Goal: Task Accomplishment & Management: Use online tool/utility

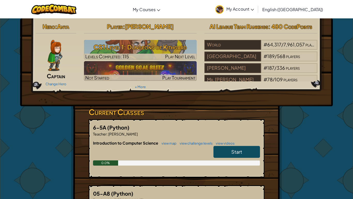
click at [58, 81] on div "Change Hero" at bounding box center [56, 83] width 41 height 8
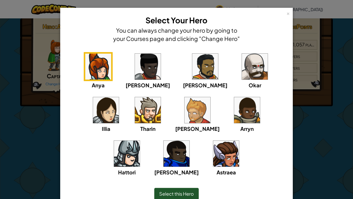
click at [140, 69] on img at bounding box center [148, 67] width 26 height 26
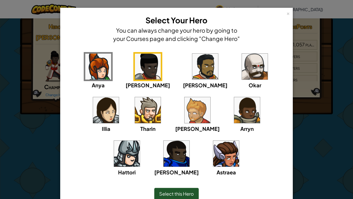
click at [171, 167] on span "Select this Hero" at bounding box center [176, 193] width 35 height 6
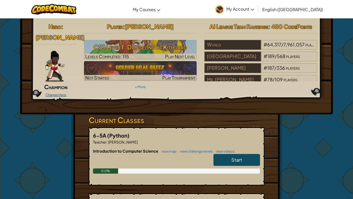
click at [55, 93] on link "Change Hero" at bounding box center [56, 95] width 21 height 4
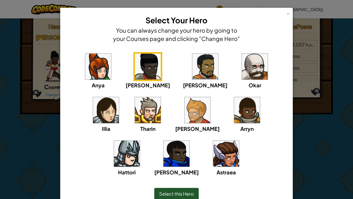
click at [213, 151] on img at bounding box center [226, 153] width 26 height 26
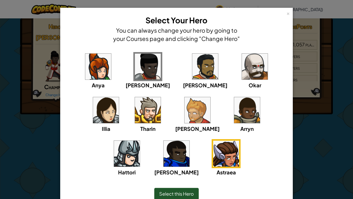
click at [184, 167] on span "Select this Hero" at bounding box center [176, 193] width 35 height 6
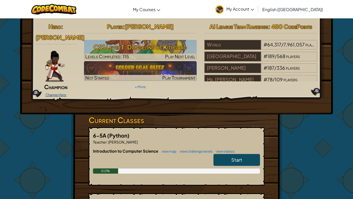
click at [58, 93] on link "Change Hero" at bounding box center [56, 95] width 21 height 4
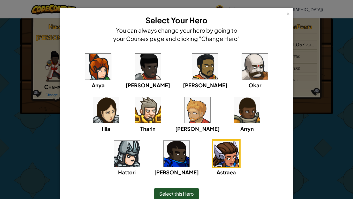
click at [213, 156] on img at bounding box center [226, 153] width 26 height 26
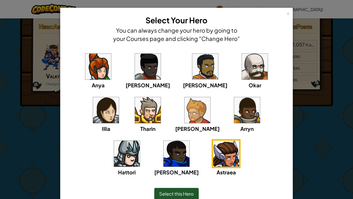
click at [182, 167] on span "Select this Hero" at bounding box center [176, 193] width 35 height 6
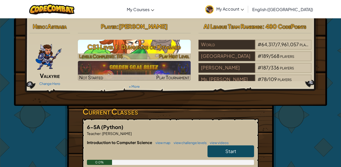
click at [121, 41] on img at bounding box center [134, 50] width 113 height 20
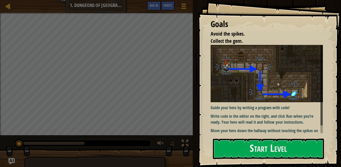
click at [294, 38] on li "Collect the gem." at bounding box center [262, 42] width 117 height 8
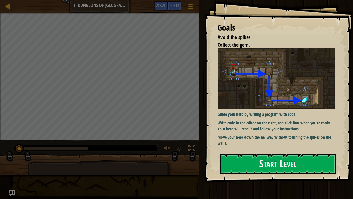
click at [243, 139] on p "Move your hero down the hallway without touching the spikes on the walls." at bounding box center [276, 140] width 117 height 12
click at [163, 7] on span "Ask AI" at bounding box center [160, 5] width 9 height 5
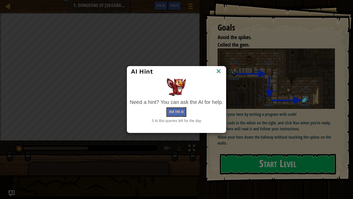
click at [219, 72] on img at bounding box center [218, 72] width 7 height 8
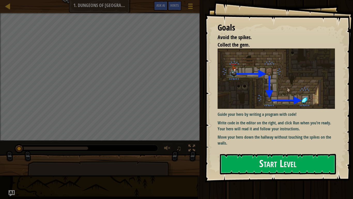
click at [98, 5] on div "Map Introduction to Computer Science 1. Dungeons of Kithgard Game Menu Done Hin…" at bounding box center [100, 6] width 200 height 13
click at [192, 8] on span at bounding box center [190, 8] width 5 height 1
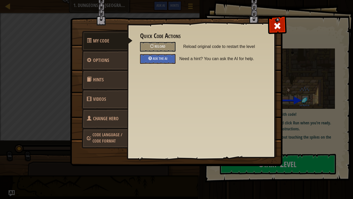
click at [120, 116] on link "Change Hero" at bounding box center [105, 118] width 46 height 20
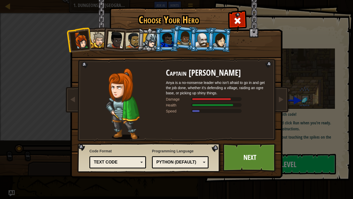
click at [95, 39] on div at bounding box center [98, 40] width 16 height 16
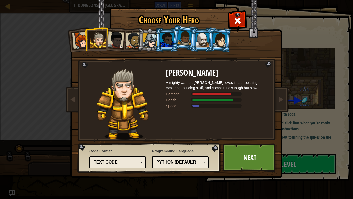
click at [118, 45] on div at bounding box center [115, 39] width 17 height 17
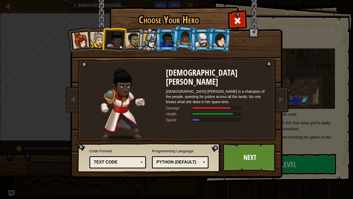
click at [129, 40] on div at bounding box center [133, 40] width 16 height 16
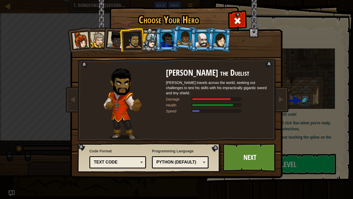
click at [155, 42] on li at bounding box center [166, 40] width 23 height 24
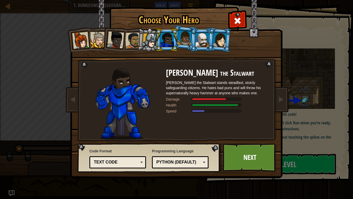
click at [165, 46] on div at bounding box center [167, 40] width 13 height 14
click at [152, 44] on div at bounding box center [150, 40] width 15 height 15
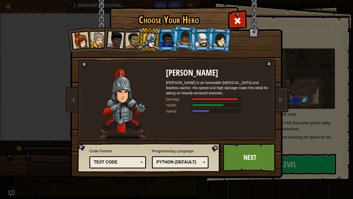
click at [186, 42] on div at bounding box center [184, 37] width 15 height 15
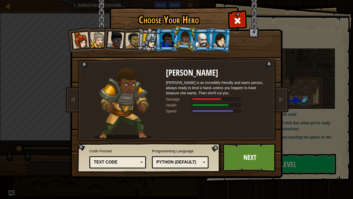
click at [199, 45] on div at bounding box center [202, 40] width 13 height 14
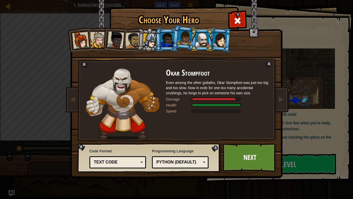
click at [225, 44] on div at bounding box center [220, 39] width 14 height 15
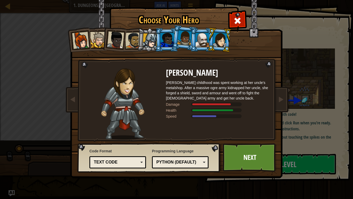
click at [176, 42] on li at bounding box center [184, 38] width 26 height 26
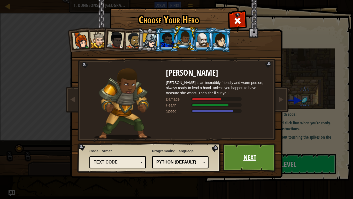
click at [245, 159] on link "Next" at bounding box center [250, 157] width 54 height 28
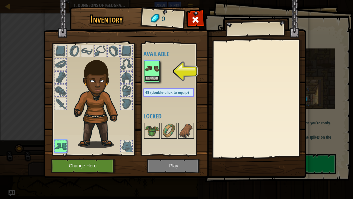
click at [157, 79] on button "Equip" at bounding box center [152, 78] width 14 height 5
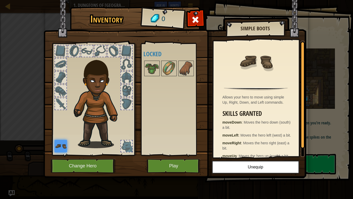
click at [85, 50] on div at bounding box center [86, 50] width 11 height 11
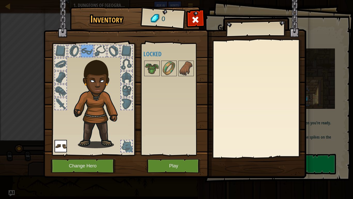
click at [98, 84] on img at bounding box center [99, 100] width 56 height 95
click at [88, 56] on div at bounding box center [86, 50] width 11 height 11
drag, startPoint x: 88, startPoint y: 56, endPoint x: 93, endPoint y: 88, distance: 31.9
click at [93, 88] on div at bounding box center [93, 98] width 85 height 116
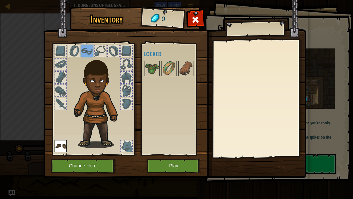
click at [59, 63] on div at bounding box center [60, 63] width 11 height 11
click at [62, 55] on div at bounding box center [60, 50] width 11 height 11
click at [90, 54] on div at bounding box center [86, 50] width 11 height 11
click at [162, 167] on button "Play" at bounding box center [174, 166] width 54 height 14
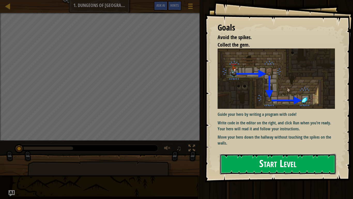
click at [234, 160] on button "Start Level" at bounding box center [278, 164] width 116 height 20
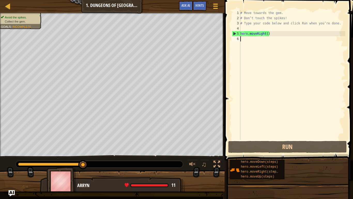
click at [257, 56] on div "# Move towards the gem. # Don’t touch the spikes! # Type your code below and cl…" at bounding box center [293, 80] width 106 height 140
type textarea "h"
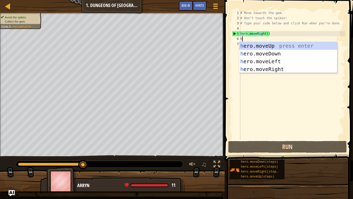
scroll to position [2, 0]
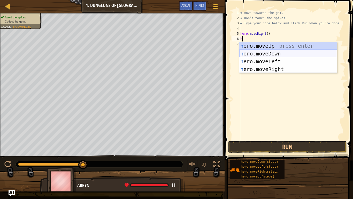
click at [266, 53] on div "h ero.moveUp press enter h ero.moveDown press enter h ero.moveLeft press enter …" at bounding box center [289, 65] width 98 height 47
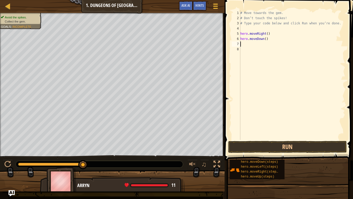
type textarea "h"
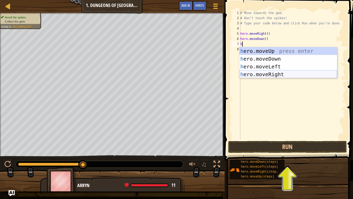
click at [274, 75] on div "h ero.moveUp press enter h ero.moveDown press enter h ero.moveLeft press enter …" at bounding box center [289, 70] width 98 height 47
click at [274, 75] on div "# Move towards the gem. # Don’t touch the spikes! # Type your code below and cl…" at bounding box center [293, 80] width 106 height 140
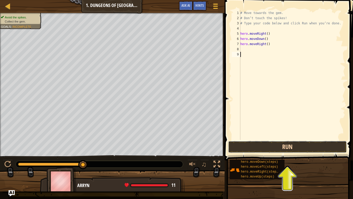
click at [263, 147] on button "Run" at bounding box center [287, 147] width 119 height 12
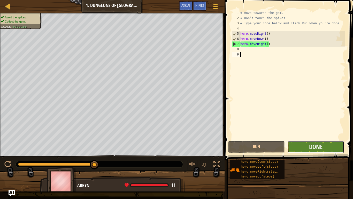
click at [297, 149] on button "Done" at bounding box center [316, 147] width 57 height 12
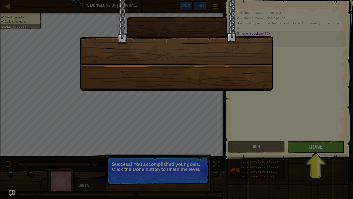
click at [319, 148] on div at bounding box center [176, 99] width 353 height 199
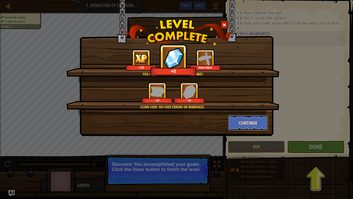
click at [246, 119] on button "Continue" at bounding box center [248, 123] width 40 height 16
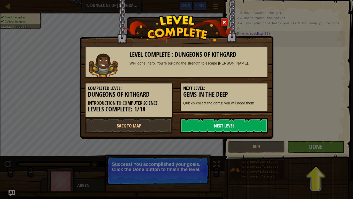
click at [254, 125] on link "Next Level" at bounding box center [225, 126] width 88 height 16
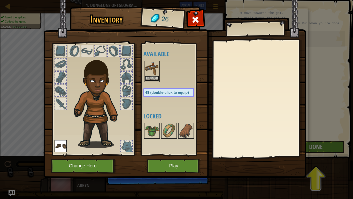
click at [153, 78] on button "Equip" at bounding box center [152, 78] width 14 height 5
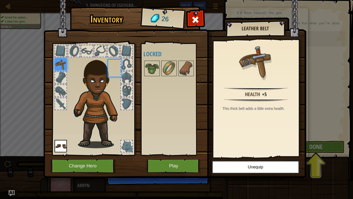
click at [153, 78] on div "Available Equip Equip (double-click to equip) Locked" at bounding box center [174, 99] width 61 height 108
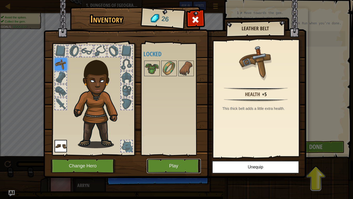
click at [168, 167] on button "Play" at bounding box center [174, 166] width 54 height 14
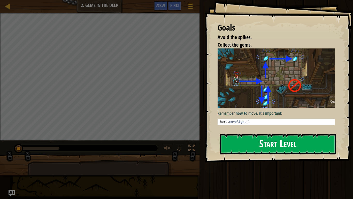
click at [260, 140] on button "Start Level" at bounding box center [278, 144] width 116 height 20
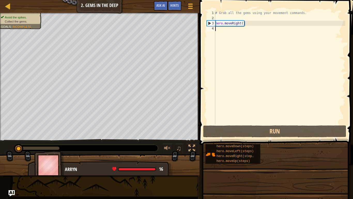
click at [240, 43] on div "# Grab all the gems using your movement commands. hero . moveRight ( )" at bounding box center [279, 72] width 131 height 124
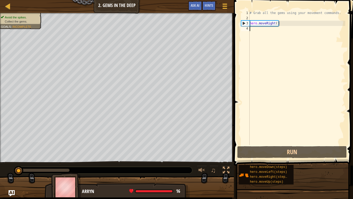
type textarea "h"
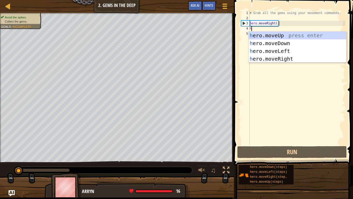
scroll to position [2, 0]
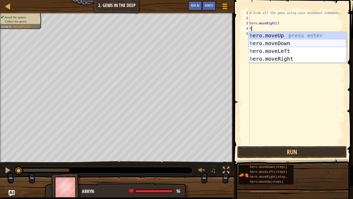
click at [275, 41] on div "h ero.moveUp press enter h ero.moveDown press enter h ero.moveLeft press enter …" at bounding box center [298, 55] width 98 height 47
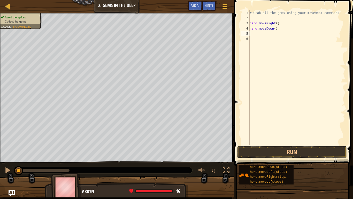
type textarea "h"
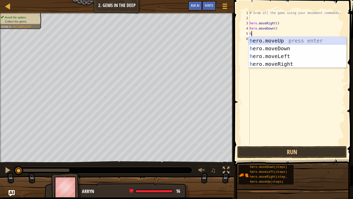
click at [275, 39] on div "h ero.moveUp press enter h ero.moveDown press enter h ero.moveLeft press enter …" at bounding box center [298, 60] width 98 height 47
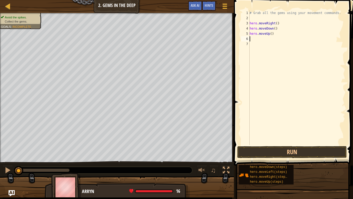
type textarea "h"
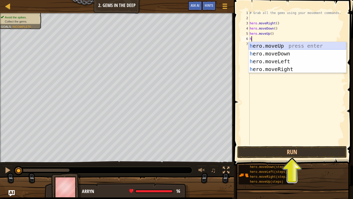
click at [271, 43] on div "h ero.moveUp press enter h ero.moveDown press enter h ero.moveLeft press enter …" at bounding box center [298, 65] width 98 height 47
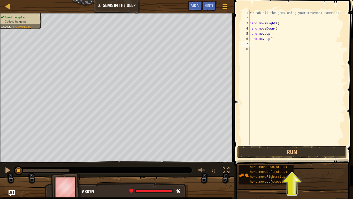
type textarea "h"
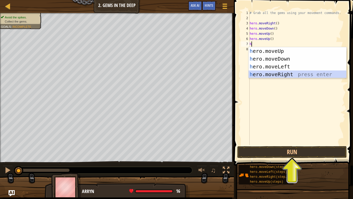
click at [286, 73] on div "h ero.moveUp press enter h ero.moveDown press enter h ero.moveLeft press enter …" at bounding box center [298, 70] width 98 height 47
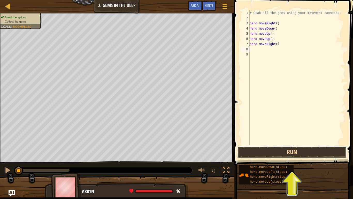
click at [296, 157] on button "Run" at bounding box center [292, 152] width 110 height 12
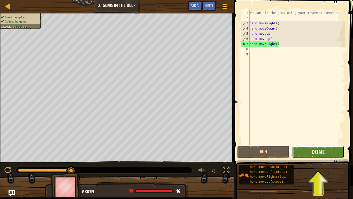
click at [313, 149] on span "Done" at bounding box center [318, 151] width 13 height 8
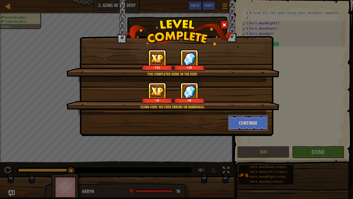
click at [251, 120] on button "Continue" at bounding box center [248, 123] width 40 height 16
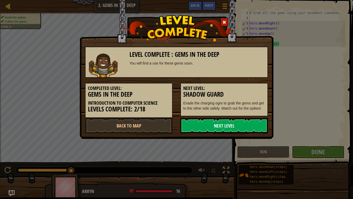
click at [229, 130] on link "Next Level" at bounding box center [225, 126] width 88 height 16
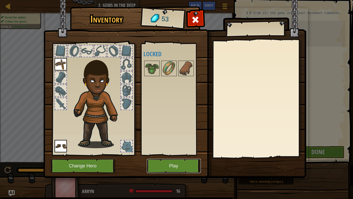
click at [167, 166] on button "Play" at bounding box center [174, 166] width 54 height 14
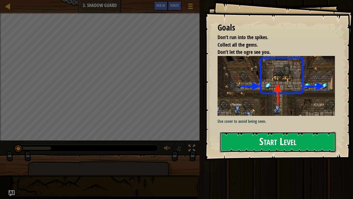
click at [233, 135] on button "Start Level" at bounding box center [278, 142] width 116 height 20
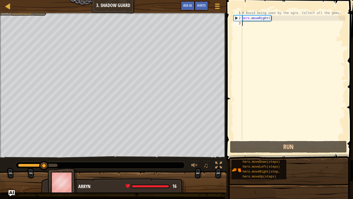
type textarea "h"
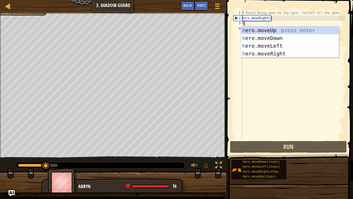
scroll to position [2, 0]
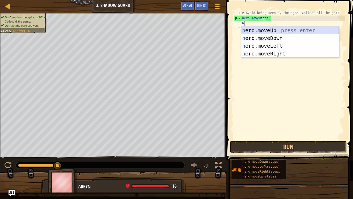
click at [287, 28] on div "h ero.moveUp press enter h ero.moveDown press enter h ero.moveLeft press enter …" at bounding box center [290, 49] width 98 height 47
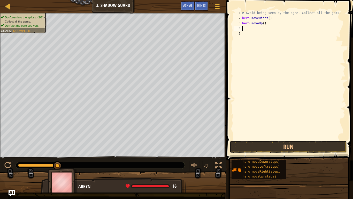
type textarea "h"
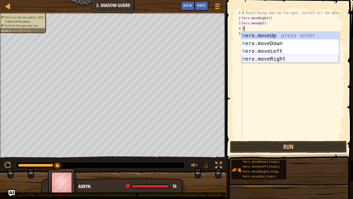
click at [290, 60] on div "h ero.moveUp press enter h ero.moveDown press enter h ero.moveLeft press enter …" at bounding box center [290, 55] width 98 height 47
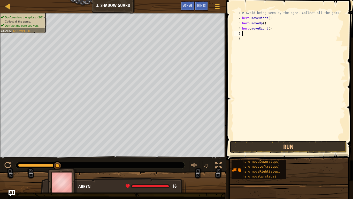
type textarea "h"
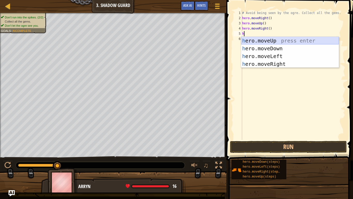
click at [290, 43] on div "h ero.moveUp press enter h ero.moveDown press enter h ero.moveLeft press enter …" at bounding box center [290, 60] width 98 height 47
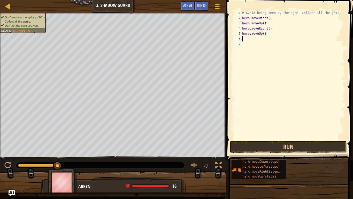
type textarea "h"
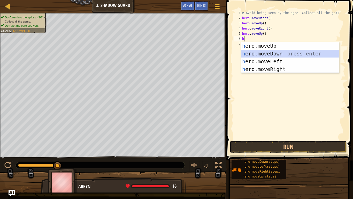
click at [263, 54] on div "h ero.moveUp press enter h ero.moveDown press enter h ero.moveLeft press enter …" at bounding box center [290, 65] width 98 height 47
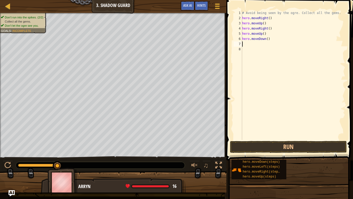
click at [263, 54] on div "# Avoid being seen by the ogre. Collect all the gems. hero . moveRight ( ) hero…" at bounding box center [293, 80] width 104 height 140
type textarea "h"
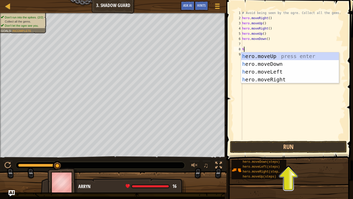
click at [244, 46] on div "# Avoid being seen by the ogre. Collect all the gems. hero . moveRight ( ) hero…" at bounding box center [293, 80] width 104 height 140
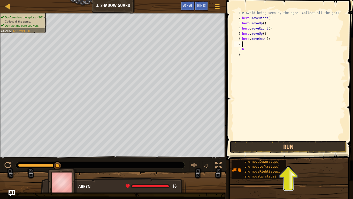
click at [246, 53] on div "# Avoid being seen by the ogre. Collect all the gems. hero . moveRight ( ) hero…" at bounding box center [293, 80] width 104 height 140
click at [247, 50] on div "# Avoid being seen by the ogre. Collect all the gems. hero . moveRight ( ) hero…" at bounding box center [293, 80] width 104 height 140
type textarea "h"
click at [241, 42] on div "7" at bounding box center [238, 43] width 9 height 5
click at [245, 42] on div "# Avoid being seen by the ogre. Collect all the gems. hero . moveRight ( ) hero…" at bounding box center [293, 80] width 104 height 140
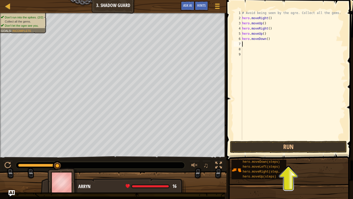
type textarea "h"
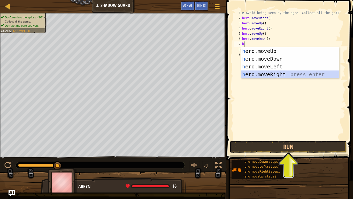
click at [265, 73] on div "h ero.moveUp press enter h ero.moveDown press enter h ero.moveLeft press enter …" at bounding box center [290, 70] width 98 height 47
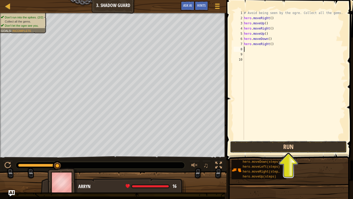
click at [262, 144] on button "Run" at bounding box center [288, 147] width 117 height 12
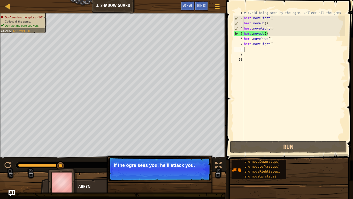
click at [271, 34] on div "# Avoid being seen by the ogre. Collect all the gems. hero . moveRight ( ) hero…" at bounding box center [294, 80] width 102 height 140
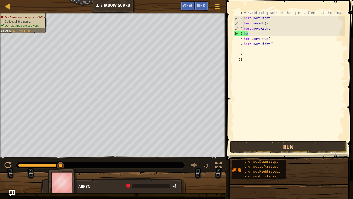
type textarea "h"
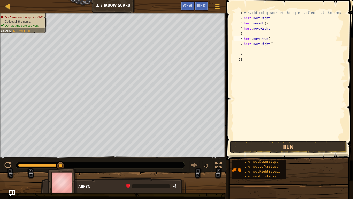
click at [244, 40] on div "# Avoid being seen by the ogre. Collect all the gems. hero . moveRight ( ) hero…" at bounding box center [294, 80] width 102 height 140
type textarea "hero.moveDown()"
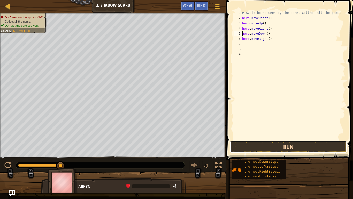
click at [286, 147] on button "Run" at bounding box center [288, 147] width 117 height 12
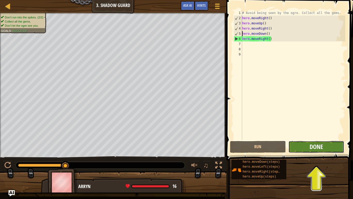
click at [318, 145] on span "Done" at bounding box center [316, 146] width 13 height 8
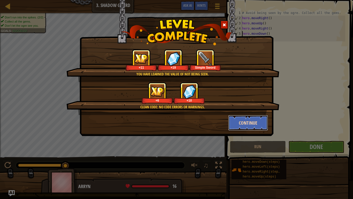
click at [246, 124] on button "Continue" at bounding box center [248, 123] width 40 height 16
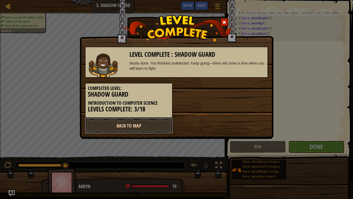
click at [139, 124] on link "Back to Map" at bounding box center [129, 126] width 88 height 16
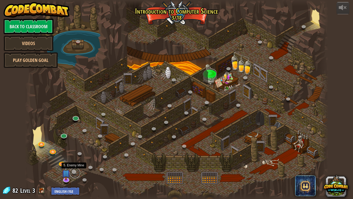
click at [73, 167] on link at bounding box center [75, 172] width 10 height 10
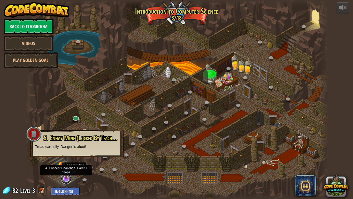
click at [66, 167] on link at bounding box center [66, 178] width 10 height 10
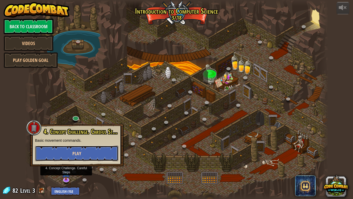
click at [72, 154] on button "Play" at bounding box center [76, 153] width 83 height 16
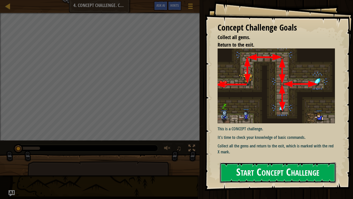
click at [243, 167] on button "Start Concept Challenge" at bounding box center [278, 172] width 116 height 20
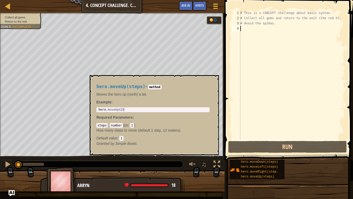
type textarea "h"
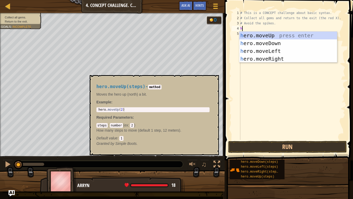
scroll to position [2, 0]
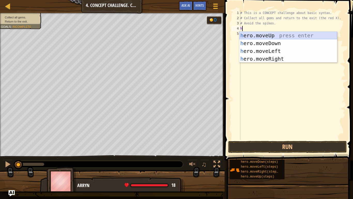
click at [282, 37] on div "h ero.moveUp press enter h ero.moveDown press enter h ero.moveLeft press enter …" at bounding box center [289, 55] width 98 height 47
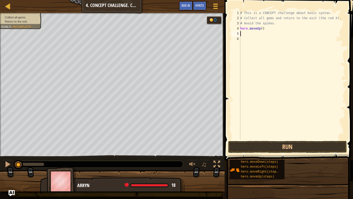
type textarea "h"
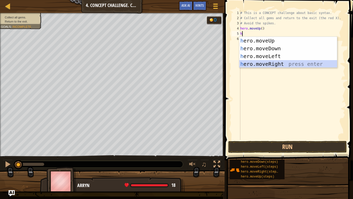
click at [273, 65] on div "h ero.moveUp press enter h ero.moveDown press enter h ero.moveLeft press enter …" at bounding box center [289, 60] width 98 height 47
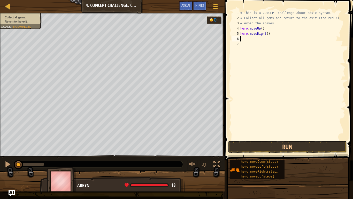
type textarea "h"
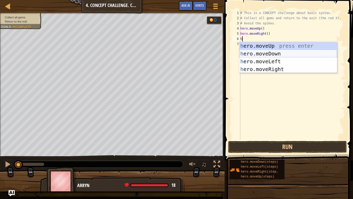
click at [260, 53] on div "h ero.moveUp press enter h ero.moveDown press enter h ero.moveLeft press enter …" at bounding box center [289, 65] width 98 height 47
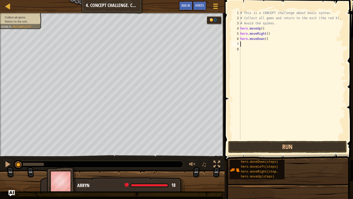
type textarea "h"
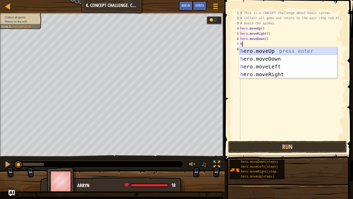
click at [272, 52] on div "h ero.moveUp press enter h ero.moveDown press enter h ero.moveLeft press enter …" at bounding box center [289, 70] width 98 height 47
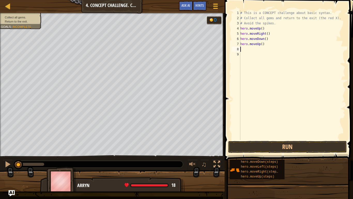
type textarea "h"
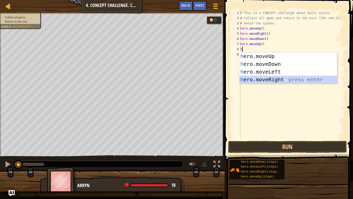
click at [287, 80] on div "h ero.moveUp press enter h ero.moveDown press enter h ero.moveLeft press enter …" at bounding box center [289, 75] width 98 height 47
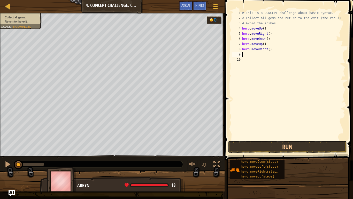
type textarea "h"
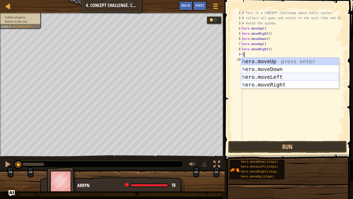
click at [280, 76] on div "h ero.moveUp press enter h ero.moveDown press enter h ero.moveLeft press enter …" at bounding box center [290, 80] width 98 height 47
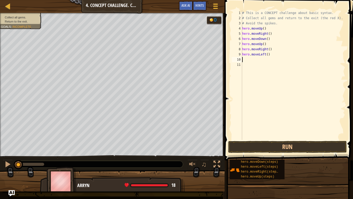
type textarea "h"
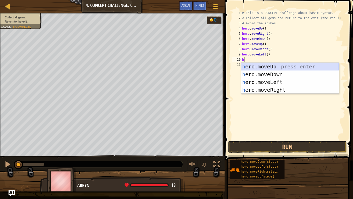
click at [271, 65] on div "h ero.moveUp press enter h ero.moveDown press enter h ero.moveLeft press enter …" at bounding box center [290, 86] width 98 height 47
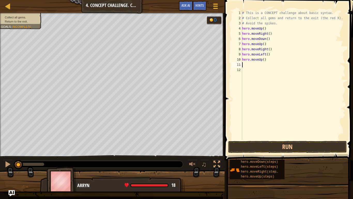
type textarea "h"
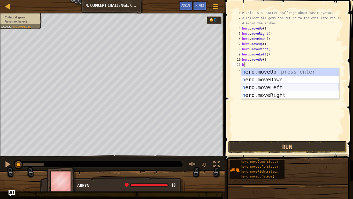
click at [279, 86] on div "h ero.moveUp press enter h ero.moveDown press enter h ero.moveLeft press enter …" at bounding box center [290, 91] width 98 height 47
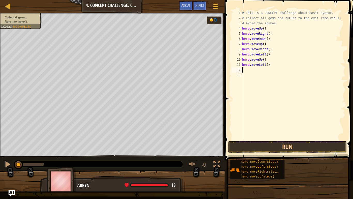
type textarea "h"
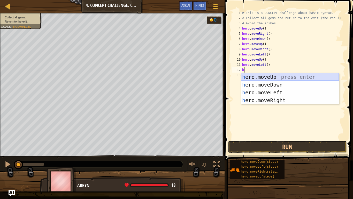
click at [272, 80] on div "h ero.moveUp press enter h ero.moveDown press enter h ero.moveLeft press enter …" at bounding box center [290, 96] width 98 height 47
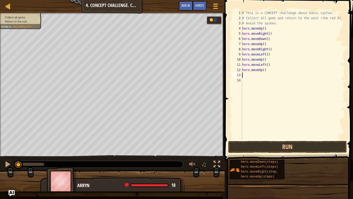
type textarea "h"
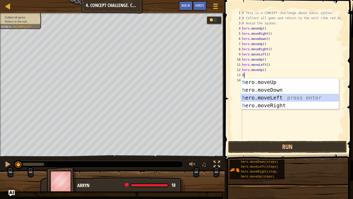
click at [280, 98] on div "h ero.moveUp press enter h ero.moveDown press enter h ero.moveLeft press enter …" at bounding box center [290, 101] width 98 height 47
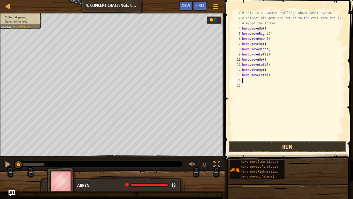
click at [293, 143] on button "Run" at bounding box center [287, 147] width 119 height 12
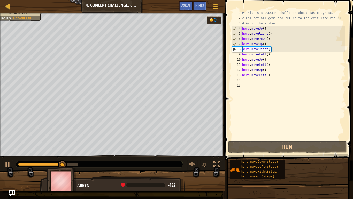
click at [268, 45] on div "# This is a CONCEPT challenge about basic syntax. # Collect all gems and return…" at bounding box center [293, 80] width 104 height 140
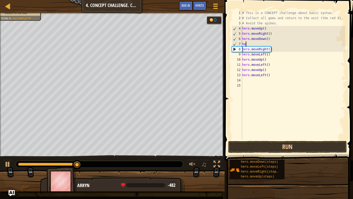
type textarea "h"
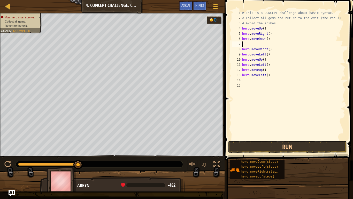
click at [243, 48] on div "# This is a CONCEPT challenge about basic syntax. # Collect all gems and return…" at bounding box center [293, 80] width 104 height 140
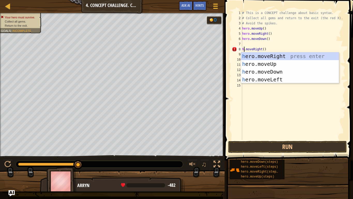
scroll to position [2, 0]
type textarea "hero.moveRight()"
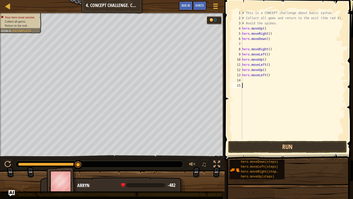
click at [262, 89] on div "# This is a CONCEPT challenge about basic syntax. # Collect all gems and return…" at bounding box center [293, 80] width 104 height 140
click at [243, 51] on div "# This is a CONCEPT challenge about basic syntax. # Collect all gems and return…" at bounding box center [293, 80] width 104 height 140
click at [243, 50] on div "# This is a CONCEPT challenge about basic syntax. # Collect all gems and return…" at bounding box center [293, 80] width 104 height 140
type textarea "hero.moveRight()"
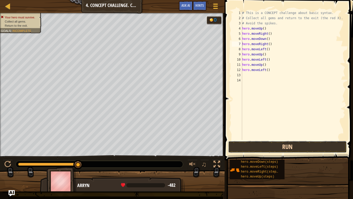
click at [292, 150] on button "Run" at bounding box center [287, 147] width 119 height 12
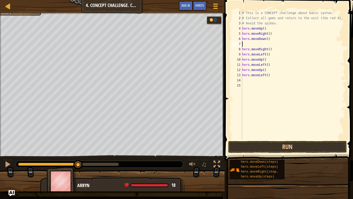
click at [247, 44] on div "# This is a CONCEPT challenge about basic syntax. # Collect all gems and return…" at bounding box center [293, 80] width 104 height 140
type textarea "h"
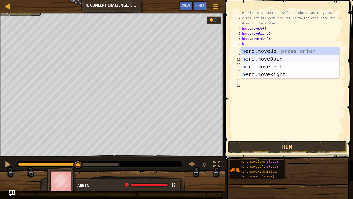
click at [273, 59] on div "h ero.moveUp press enter h ero.moveDown press enter h ero.moveLeft press enter …" at bounding box center [290, 70] width 98 height 47
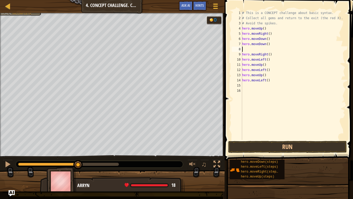
type textarea "h"
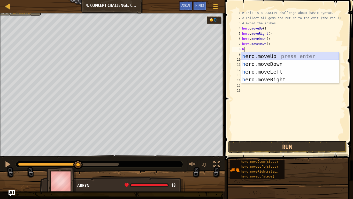
click at [268, 54] on div "h ero.moveUp press enter h ero.moveDown press enter h ero.moveLeft press enter …" at bounding box center [290, 75] width 98 height 47
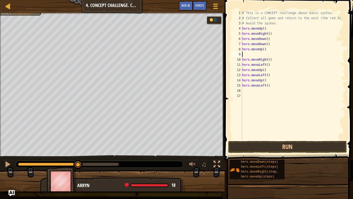
click at [243, 60] on div "# This is a CONCEPT challenge about basic syntax. # Collect all gems and return…" at bounding box center [293, 80] width 104 height 140
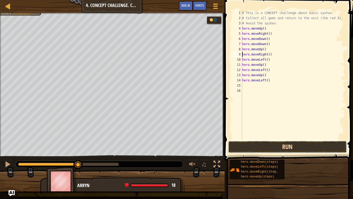
click at [289, 144] on button "Run" at bounding box center [287, 147] width 119 height 12
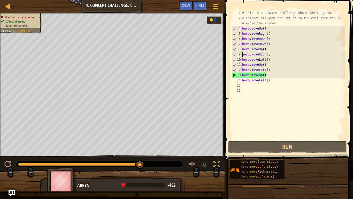
click at [268, 73] on div "# This is a CONCEPT challenge about basic syntax. # Collect all gems and return…" at bounding box center [293, 80] width 104 height 140
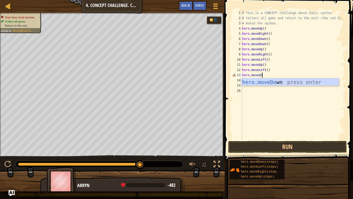
scroll to position [2, 3]
type textarea "hero.move"
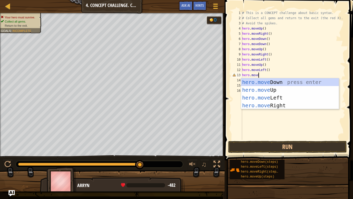
scroll to position [2, 2]
click at [298, 81] on div "hero.move Down press enter hero.move Up press enter hero.move Left press enter …" at bounding box center [290, 101] width 98 height 47
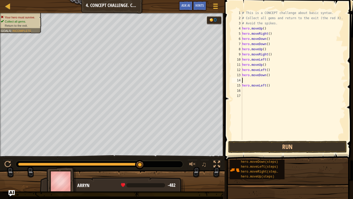
click at [244, 86] on div "# This is a CONCEPT challenge about basic syntax. # Collect all gems and return…" at bounding box center [293, 80] width 104 height 140
click at [243, 86] on div "# This is a CONCEPT challenge about basic syntax. # Collect all gems and return…" at bounding box center [293, 80] width 104 height 140
type textarea "hero.moveLeft()"
click at [284, 147] on button "Run" at bounding box center [287, 147] width 119 height 12
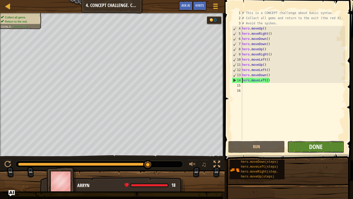
click at [316, 145] on span "Done" at bounding box center [315, 146] width 13 height 8
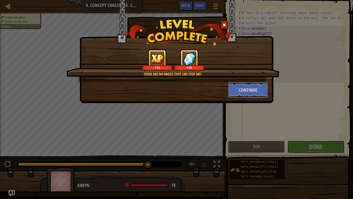
click at [251, 90] on button "Continue" at bounding box center [248, 90] width 40 height 16
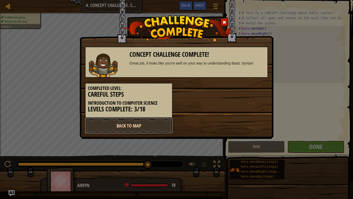
click at [154, 123] on link "Back to Map" at bounding box center [129, 126] width 88 height 16
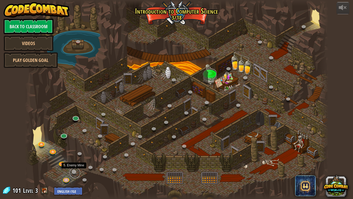
click at [73, 167] on link at bounding box center [75, 172] width 10 height 10
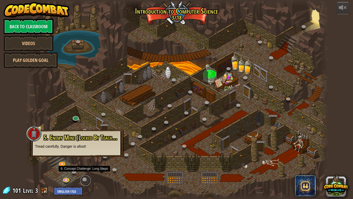
click at [84, 167] on link at bounding box center [85, 180] width 10 height 10
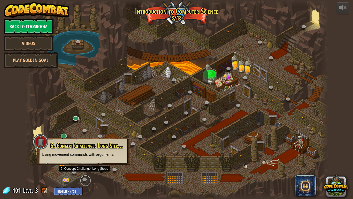
click at [84, 167] on link at bounding box center [85, 180] width 10 height 10
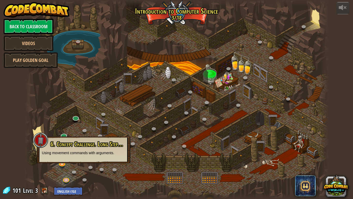
click at [97, 150] on p "Using movement commands with arguments." at bounding box center [83, 152] width 83 height 5
click at [67, 167] on link at bounding box center [66, 179] width 10 height 10
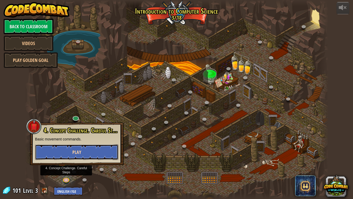
click at [75, 151] on span "Play" at bounding box center [76, 152] width 9 height 6
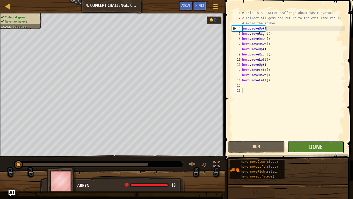
click at [307, 143] on button "Done" at bounding box center [316, 147] width 57 height 12
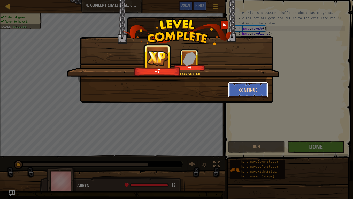
click at [255, 89] on button "Continue" at bounding box center [248, 90] width 40 height 16
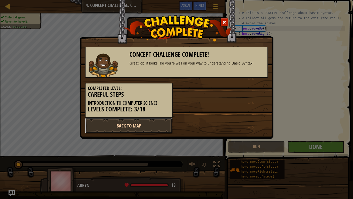
click at [150, 125] on link "Back to Map" at bounding box center [129, 126] width 88 height 16
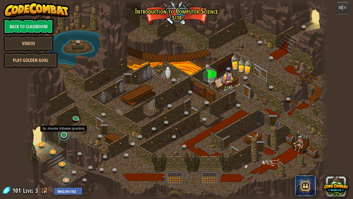
click at [66, 137] on link at bounding box center [64, 135] width 10 height 10
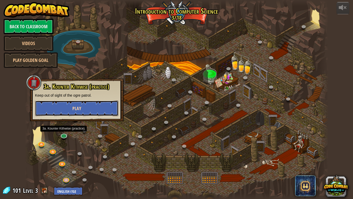
click at [70, 108] on button "Play" at bounding box center [76, 108] width 83 height 16
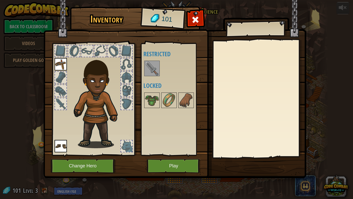
click at [62, 66] on img at bounding box center [61, 64] width 12 height 12
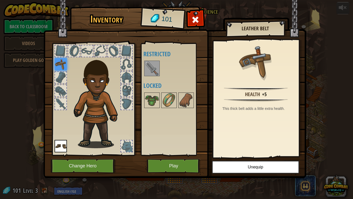
click at [61, 66] on img at bounding box center [61, 64] width 12 height 12
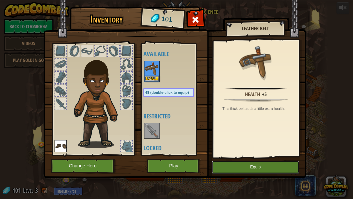
click at [234, 167] on button "Equip" at bounding box center [255, 166] width 87 height 13
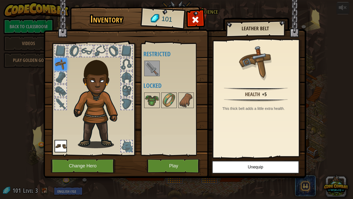
click at [86, 49] on div at bounding box center [86, 50] width 11 height 11
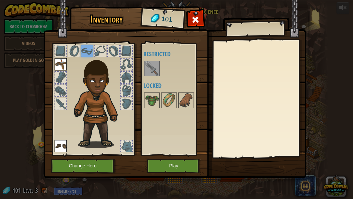
click at [63, 63] on img at bounding box center [61, 64] width 12 height 12
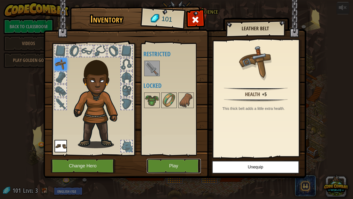
click at [162, 165] on button "Play" at bounding box center [174, 166] width 54 height 14
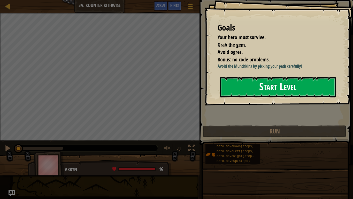
click at [242, 105] on div "Goals Your hero must survive. Grab the gem. Avoid ogres. Bonus: no code problem…" at bounding box center [279, 52] width 148 height 105
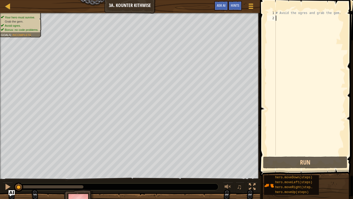
type textarea "h"
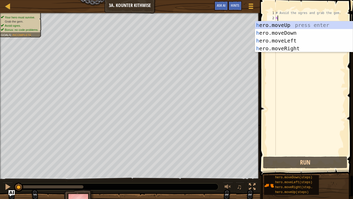
scroll to position [2, 0]
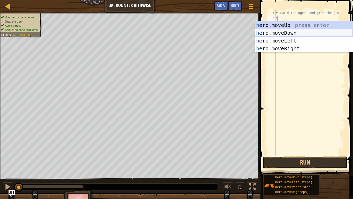
click at [262, 31] on div "h ero.moveUp press enter h ero.moveDown press enter h ero.moveLeft press enter …" at bounding box center [304, 44] width 98 height 47
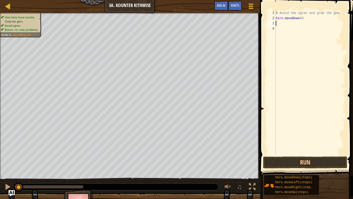
type textarea "h"
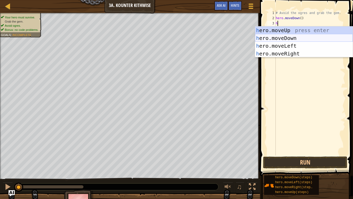
click at [280, 38] on div "h ero.moveUp press enter h ero.moveDown press enter h ero.moveLeft press enter …" at bounding box center [304, 49] width 98 height 47
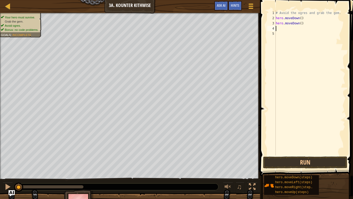
click at [280, 38] on div "# Avoid the ogres and grab the gem. hero . moveDown ( ) hero . moveDown ( )" at bounding box center [310, 87] width 71 height 155
type textarea "h"
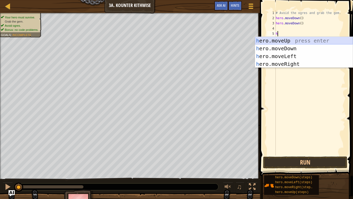
click at [291, 42] on div "h ero.moveUp press enter h ero.moveDown press enter h ero.moveLeft press enter …" at bounding box center [304, 60] width 98 height 47
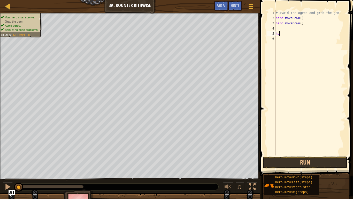
type textarea "h"
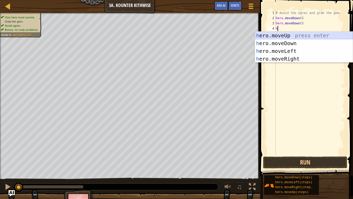
click at [283, 37] on div "h ero.moveUp press enter h ero.moveDown press enter h ero.moveLeft press enter …" at bounding box center [304, 55] width 98 height 47
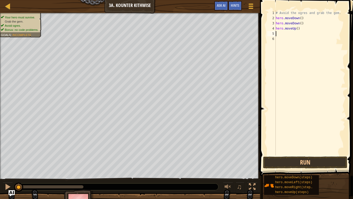
type textarea "h"
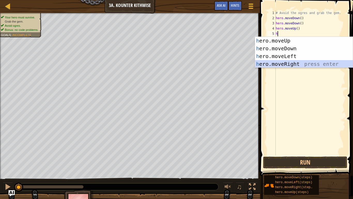
click at [296, 65] on div "h ero.moveUp press enter h ero.moveDown press enter h ero.moveLeft press enter …" at bounding box center [304, 60] width 98 height 47
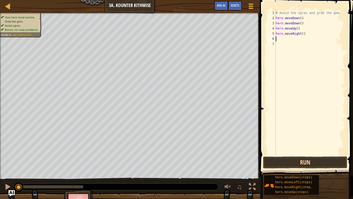
click at [305, 22] on div "# Avoid the ogres and grab the gem. hero . moveDown ( ) hero . moveDown ( ) her…" at bounding box center [310, 87] width 71 height 155
type textarea "h"
click at [277, 28] on div "# Avoid the ogres and grab the gem. hero . moveDown ( ) hero . moveUp ( ) hero …" at bounding box center [310, 87] width 71 height 155
type textarea "hero.moveUp()"
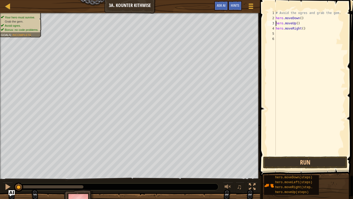
click at [297, 35] on div "# Avoid the ogres and grab the gem. hero . moveDown ( ) hero . moveUp ( ) hero …" at bounding box center [310, 87] width 71 height 155
click at [306, 23] on div "# Avoid the ogres and grab the gem. hero . moveDown ( ) hero . moveUp ( ) hero …" at bounding box center [310, 87] width 71 height 155
type textarea "h"
click at [277, 29] on div "# Avoid the ogres and grab the gem. hero . moveDown ( ) hero . moveRight ( )" at bounding box center [310, 87] width 71 height 155
type textarea "hero.moveRight()"
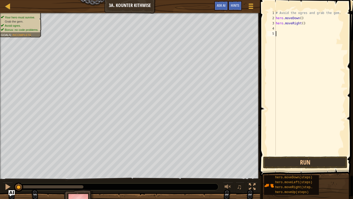
click at [296, 33] on div "# Avoid the ogres and grab the gem. hero . moveDown ( ) hero . moveRight ( )" at bounding box center [310, 87] width 71 height 155
click at [289, 29] on div "# Avoid the ogres and grab the gem. hero . moveDown ( ) hero . moveRight ( )" at bounding box center [310, 87] width 71 height 155
click at [303, 24] on div "# Avoid the ogres and grab the gem. hero . moveDown ( ) hero . moveRight ( )" at bounding box center [310, 87] width 71 height 155
type textarea "hero.moveRight(2)"
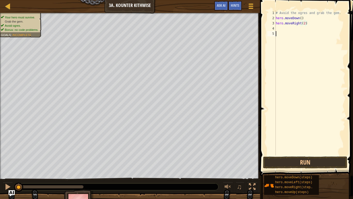
click at [283, 32] on div "# Avoid the ogres and grab the gem. hero . moveDown ( ) hero . moveRight ( 2 )" at bounding box center [310, 87] width 71 height 155
click at [277, 25] on div "# Avoid the ogres and grab the gem. hero . moveDown ( ) hero . moveRight ( 2 )" at bounding box center [310, 87] width 71 height 155
type textarea "hero.moveRight(2)"
click at [277, 28] on div "# Avoid the ogres and grab the gem. hero . moveDown ( ) hero . moveRight ( 2 )" at bounding box center [310, 87] width 71 height 155
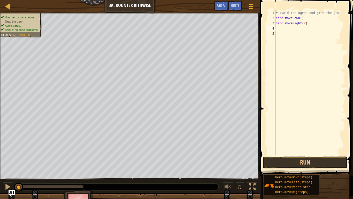
type textarea "h"
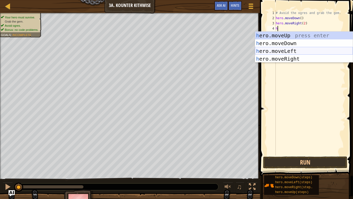
click at [290, 51] on div "h ero.moveUp press enter h ero.moveDown press enter h ero.moveLeft press enter …" at bounding box center [304, 55] width 98 height 47
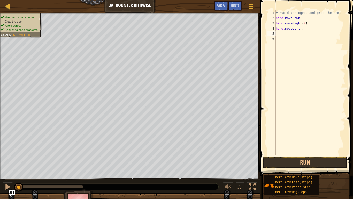
type textarea "h"
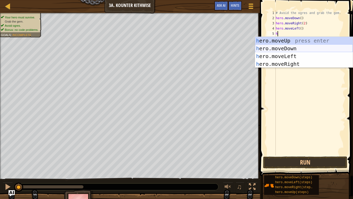
click at [287, 47] on div "h ero.moveUp press enter h ero.moveDown press enter h ero.moveLeft press enter …" at bounding box center [304, 60] width 98 height 47
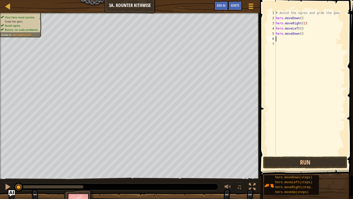
type textarea "h"
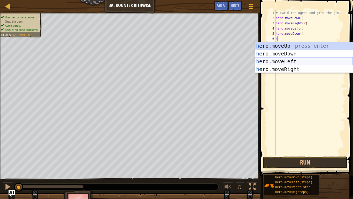
click at [302, 62] on div "h ero.moveUp press enter h ero.moveDown press enter h ero.moveLeft press enter …" at bounding box center [304, 65] width 98 height 47
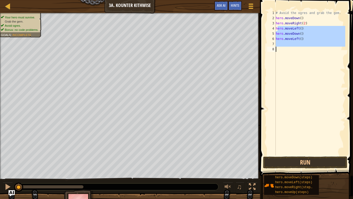
drag, startPoint x: 277, startPoint y: 28, endPoint x: 303, endPoint y: 53, distance: 36.0
click at [303, 53] on div "# Avoid the ogres and grab the gem. hero . moveDown ( ) hero . moveRight ( 2 ) …" at bounding box center [310, 87] width 71 height 155
click at [277, 28] on div "# Avoid the ogres and grab the gem. hero . moveDown ( ) hero . moveRight ( 2 ) …" at bounding box center [310, 87] width 71 height 155
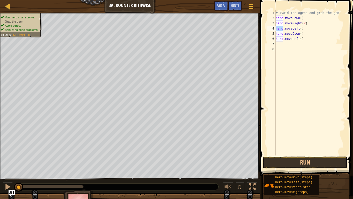
drag, startPoint x: 277, startPoint y: 28, endPoint x: 282, endPoint y: 34, distance: 8.4
click at [282, 34] on div "# Avoid the ogres and grab the gem. hero . moveDown ( ) hero . moveRight ( 2 ) …" at bounding box center [310, 87] width 71 height 155
type textarea "hero.moveLeft()"
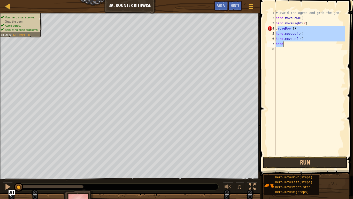
drag, startPoint x: 277, startPoint y: 30, endPoint x: 301, endPoint y: 41, distance: 26.1
click at [301, 41] on div "# Avoid the ogres and grab the gem. hero . moveDown ( ) hero . moveRight ( 2 ) …" at bounding box center [310, 87] width 71 height 155
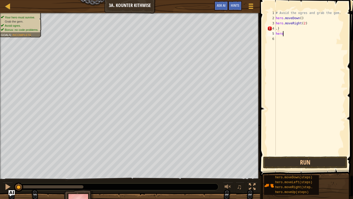
click at [290, 35] on div "# Avoid the ogres and grab the gem. hero . moveDown ( ) hero . moveRight ( 2 ) …" at bounding box center [310, 87] width 71 height 155
type textarea "h"
type textarea "."
click at [305, 25] on div "# Avoid the ogres and grab the gem. hero . moveDown ( ) hero . moveRight ( 2 )" at bounding box center [310, 87] width 71 height 155
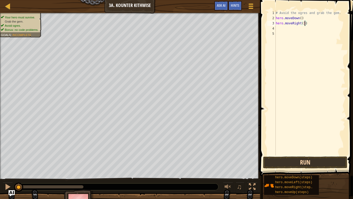
type textarea "hero.moveRight(3)"
click at [317, 159] on button "Run" at bounding box center [305, 162] width 84 height 12
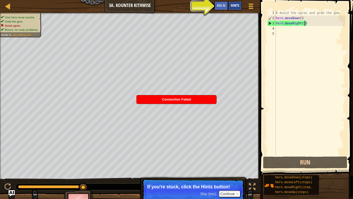
click at [237, 8] on div "Hints" at bounding box center [235, 6] width 14 height 10
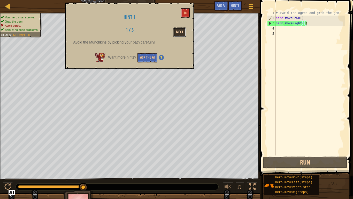
click at [179, 34] on button "Next" at bounding box center [180, 32] width 12 height 10
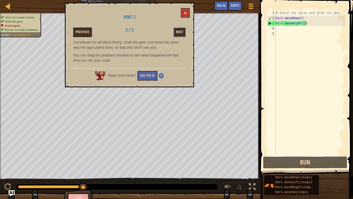
click at [182, 34] on button "Next" at bounding box center [180, 32] width 12 height 10
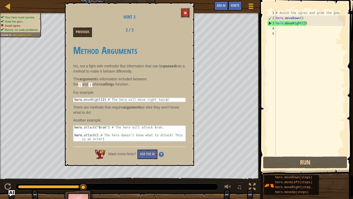
click at [185, 12] on span at bounding box center [186, 13] width 4 height 4
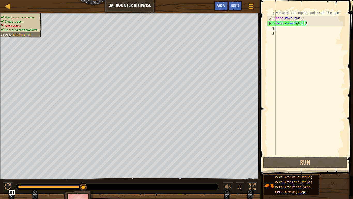
click at [315, 26] on div "# Avoid the ogres and grab the gem. hero . moveDown ( ) hero . moveRight ( 3 )" at bounding box center [310, 87] width 71 height 155
click at [312, 24] on div "# Avoid the ogres and grab the gem. hero . moveDown ( ) hero . moveRight ( 3 )" at bounding box center [310, 87] width 71 height 155
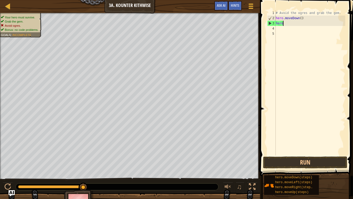
type textarea "h"
click at [302, 18] on div "# Avoid the ogres and grab the gem. hero . moveDown ( )" at bounding box center [310, 87] width 71 height 155
type textarea "hero.moveDown(2)"
click at [288, 25] on div "# Avoid the ogres and grab the gem. hero . moveDown ( 2 )" at bounding box center [310, 87] width 71 height 155
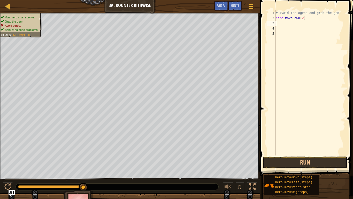
scroll to position [2, 0]
type textarea "h"
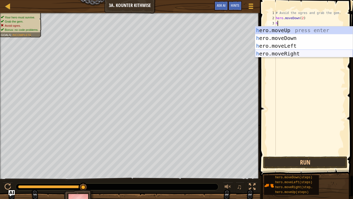
click at [299, 56] on div "h ero.moveUp press enter h ero.moveDown press enter h ero.moveLeft press enter …" at bounding box center [304, 49] width 98 height 47
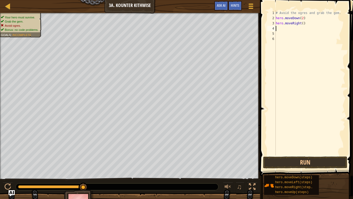
type textarea "h"
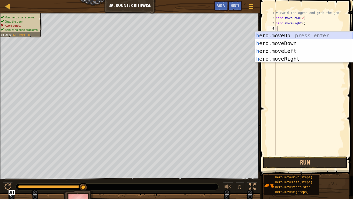
click at [299, 38] on div "h ero.moveUp press enter h ero.moveDown press enter h ero.moveLeft press enter …" at bounding box center [304, 55] width 98 height 47
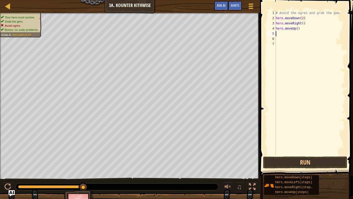
type textarea "h"
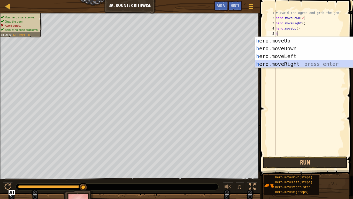
click at [296, 63] on div "h ero.moveUp press enter h ero.moveDown press enter h ero.moveLeft press enter …" at bounding box center [304, 60] width 98 height 47
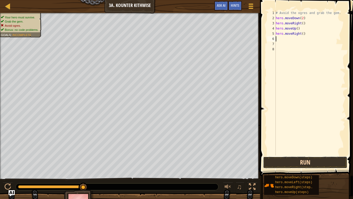
click at [311, 160] on button "Run" at bounding box center [305, 162] width 84 height 12
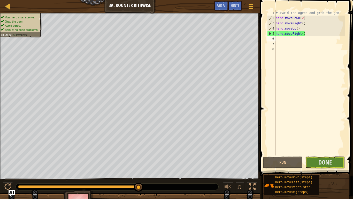
click at [287, 44] on div "# Avoid the ogres and grab the gem. hero . moveDown ( 2 ) hero . moveRight ( ) …" at bounding box center [310, 87] width 71 height 155
click at [279, 37] on div "# Avoid the ogres and grab the gem. hero . moveDown ( 2 ) hero . moveRight ( ) …" at bounding box center [310, 87] width 71 height 155
click at [323, 165] on span "Done" at bounding box center [325, 162] width 13 height 8
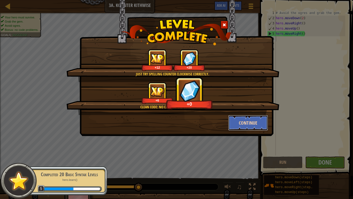
click at [253, 120] on button "Continue" at bounding box center [248, 123] width 40 height 16
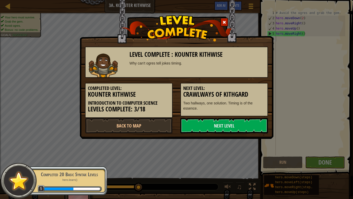
click at [253, 120] on link "Next Level" at bounding box center [225, 126] width 88 height 16
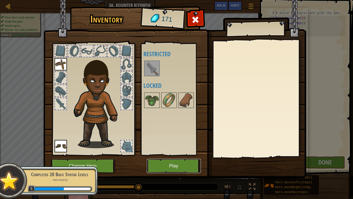
click at [161, 165] on button "Play" at bounding box center [174, 166] width 54 height 14
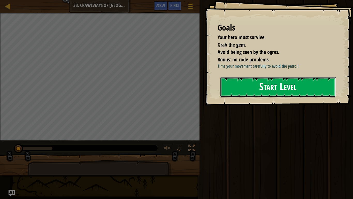
click at [248, 87] on button "Start Level" at bounding box center [278, 87] width 116 height 20
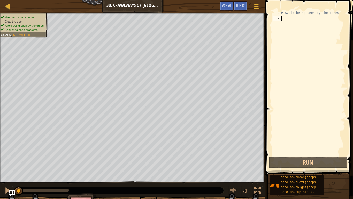
type textarea "h"
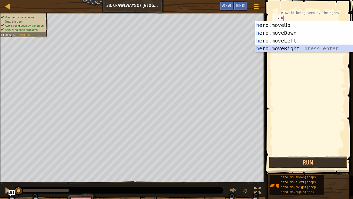
click at [295, 48] on div "h ero.moveUp press enter h ero.moveDown press enter h ero.moveLeft press enter …" at bounding box center [304, 44] width 98 height 47
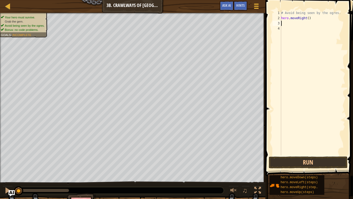
click at [309, 20] on div "# Avoid being seen by the ogres. hero . moveRight ( )" at bounding box center [312, 87] width 65 height 155
type textarea "hero.moveRight(2)"
click at [327, 163] on button "Run" at bounding box center [308, 162] width 79 height 12
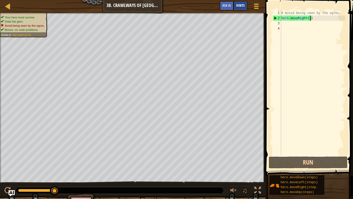
click at [239, 4] on span "Hints" at bounding box center [240, 5] width 9 height 5
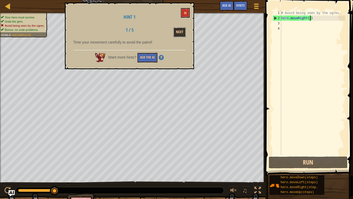
click at [181, 35] on button "Next" at bounding box center [180, 32] width 12 height 10
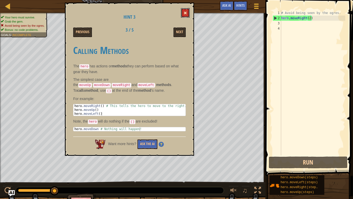
click at [185, 13] on span at bounding box center [186, 13] width 4 height 4
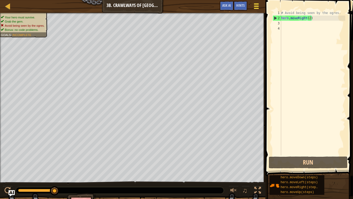
click at [259, 10] on div at bounding box center [256, 6] width 7 height 8
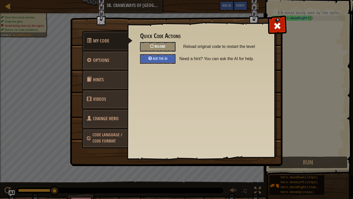
click at [153, 45] on div at bounding box center [152, 46] width 4 height 4
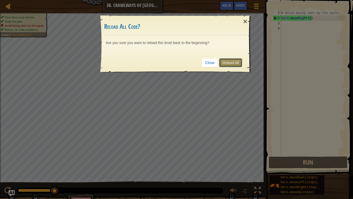
click at [223, 61] on link "Reload All" at bounding box center [230, 62] width 23 height 9
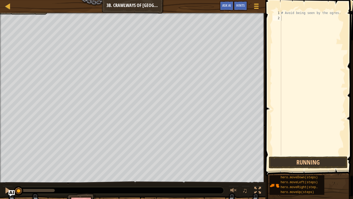
scroll to position [2, 0]
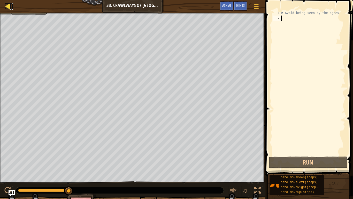
click at [7, 6] on div at bounding box center [8, 6] width 6 height 6
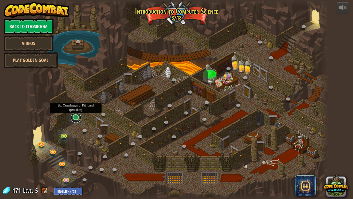
click at [76, 119] on link at bounding box center [76, 117] width 10 height 10
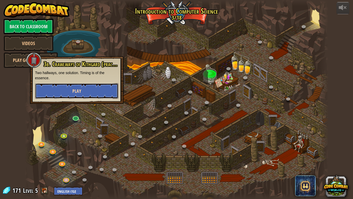
click at [65, 91] on button "Play" at bounding box center [76, 91] width 83 height 16
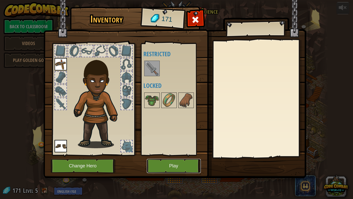
click at [158, 167] on button "Play" at bounding box center [174, 166] width 54 height 14
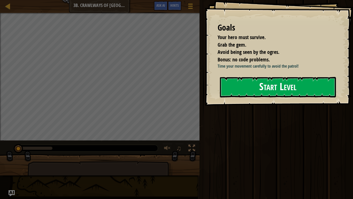
click at [248, 86] on button "Start Level" at bounding box center [278, 87] width 116 height 20
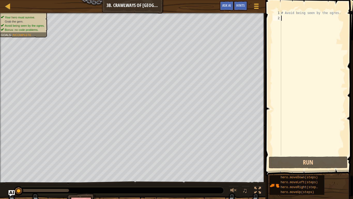
type textarea "h"
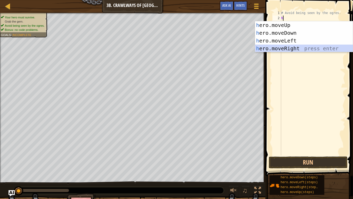
click at [313, 48] on div "h ero.moveUp press enter h ero.moveDown press enter h ero.moveLeft press enter …" at bounding box center [304, 44] width 98 height 47
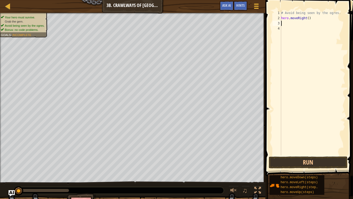
click at [308, 20] on div "# Avoid being seen by the ogres. hero . moveRight ( )" at bounding box center [312, 87] width 65 height 155
click at [309, 20] on div "# Avoid being seen by the ogres. hero . moveRight ( )" at bounding box center [312, 87] width 65 height 155
type textarea "hero.moveRight(2)"
click at [287, 24] on div "# Avoid being seen by the ogres. hero . moveRight ( 2 )" at bounding box center [312, 87] width 65 height 155
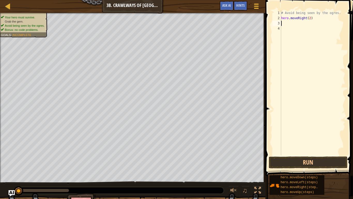
scroll to position [2, 0]
type textarea "h"
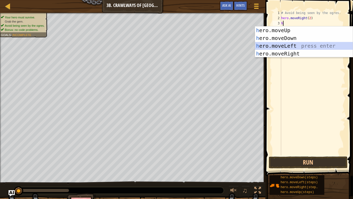
click at [307, 45] on div "h ero.moveUp press enter h ero.moveDown press enter h ero.moveLeft press enter …" at bounding box center [304, 49] width 98 height 47
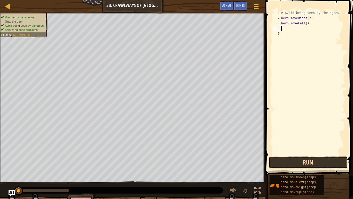
click at [311, 162] on button "Run" at bounding box center [308, 162] width 79 height 12
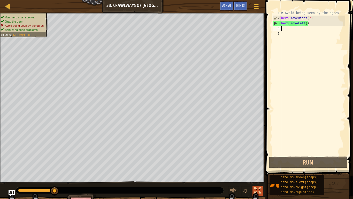
click at [258, 167] on div at bounding box center [258, 190] width 7 height 7
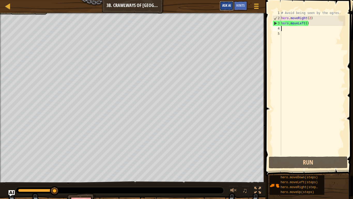
click at [230, 5] on span "Ask AI" at bounding box center [226, 5] width 9 height 5
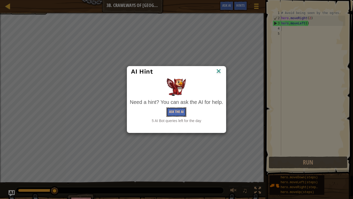
click at [177, 113] on button "Ask the AI" at bounding box center [177, 112] width 20 height 10
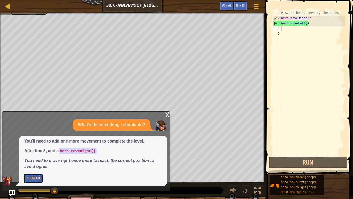
click at [31, 167] on button "Show Me" at bounding box center [33, 178] width 19 height 10
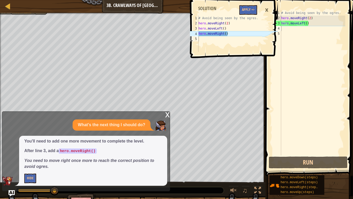
click at [284, 31] on div "# Avoid being seen by the ogres. hero . moveRight ( 2 ) hero . moveLeft ( )" at bounding box center [312, 87] width 65 height 155
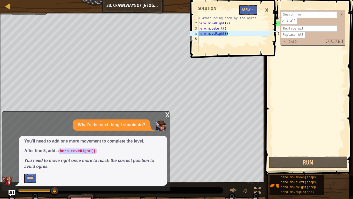
click at [341, 15] on div "​ ​ All Replace All - 0 of 0 .* Aa \b S" at bounding box center [312, 27] width 65 height 35
click at [341, 14] on span at bounding box center [342, 15] width 4 height 4
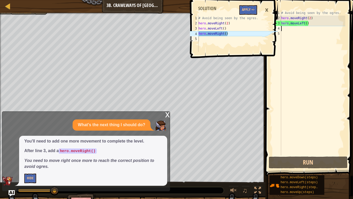
click at [285, 31] on div "# Avoid being seen by the ogres. hero . moveRight ( 2 ) hero . moveLeft ( )" at bounding box center [312, 87] width 65 height 155
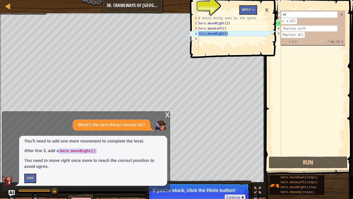
type input "er"
click at [247, 10] on button "Apply =>" at bounding box center [249, 10] width 18 height 10
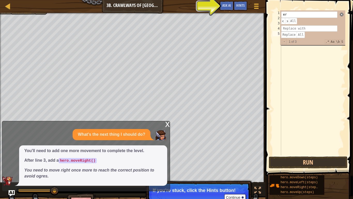
click at [341, 14] on span at bounding box center [342, 15] width 4 height 4
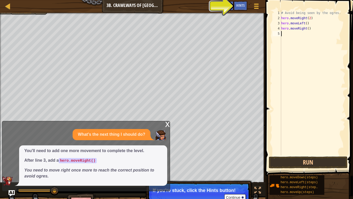
click at [341, 14] on div "# Avoid being seen by the ogres. hero . moveRight ( 2 ) hero . moveLeft ( ) her…" at bounding box center [312, 87] width 65 height 155
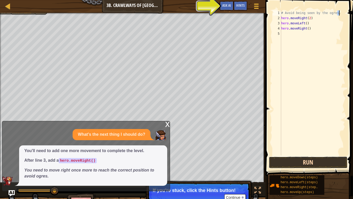
click at [302, 157] on button "Run" at bounding box center [308, 162] width 79 height 12
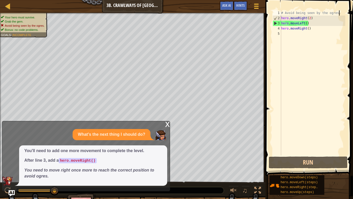
click at [309, 23] on div "# Avoid being seen by the ogres. hero . moveRight ( 2 ) hero . moveLeft ( ) her…" at bounding box center [312, 87] width 65 height 155
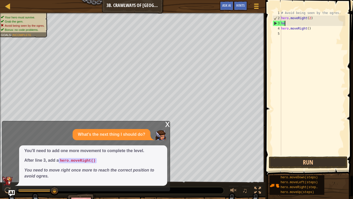
type textarea "h"
click at [281, 29] on div "4" at bounding box center [277, 28] width 9 height 5
type textarea "hero.moveRight()"
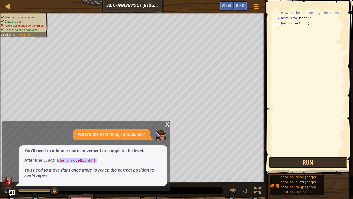
click at [315, 163] on button "Run" at bounding box center [308, 162] width 79 height 12
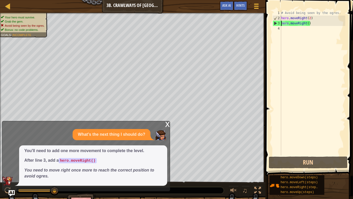
click at [51, 167] on p "You need to move right once more to reach the correct position to avoid ogres." at bounding box center [93, 173] width 138 height 12
click at [168, 123] on div "x" at bounding box center [167, 123] width 5 height 5
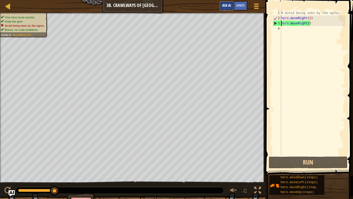
click at [232, 5] on button "Ask AI" at bounding box center [227, 6] width 14 height 10
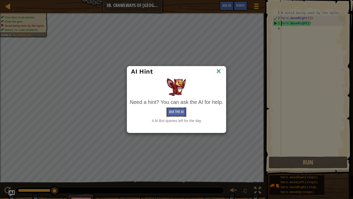
click at [177, 111] on button "Ask the AI" at bounding box center [177, 112] width 20 height 10
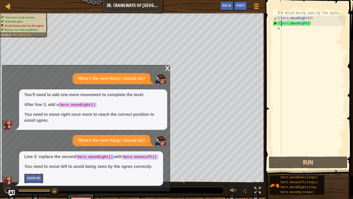
click at [33, 167] on button "Show Me" at bounding box center [33, 178] width 19 height 10
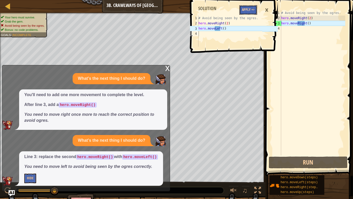
click at [242, 11] on button "Apply =>" at bounding box center [249, 10] width 18 height 10
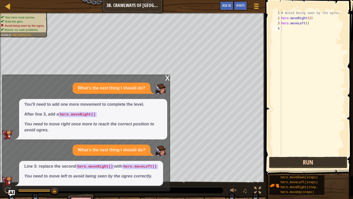
click at [296, 161] on button "Run" at bounding box center [308, 162] width 79 height 12
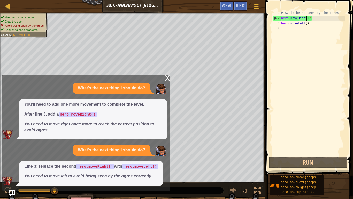
click at [307, 19] on div "# Avoid being seen by the ogres. hero . moveRight ( 2 ) hero . moveLeft ( )" at bounding box center [312, 87] width 65 height 155
click at [311, 19] on div "# Avoid being seen by the ogres. hero . moveRight ( 2 ) hero . moveLeft ( )" at bounding box center [312, 87] width 65 height 155
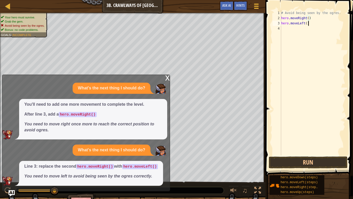
click at [314, 23] on div "# Avoid being seen by the ogres. hero . moveRight ( ) hero . moveLeft ( )" at bounding box center [312, 87] width 65 height 155
type textarea "h"
click at [167, 75] on div "x" at bounding box center [167, 77] width 5 height 5
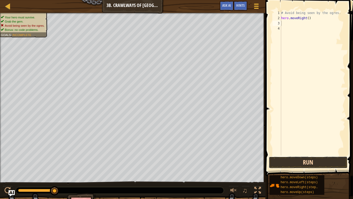
click at [307, 162] on button "Run" at bounding box center [308, 162] width 79 height 12
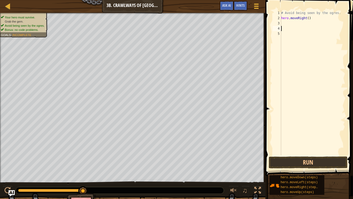
type textarea "h"
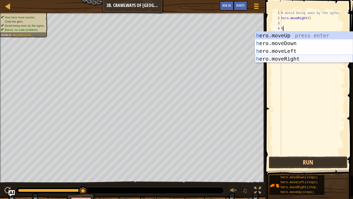
click at [289, 57] on div "h ero.moveUp press enter h ero.moveDown press enter h ero.moveLeft press enter …" at bounding box center [304, 55] width 98 height 47
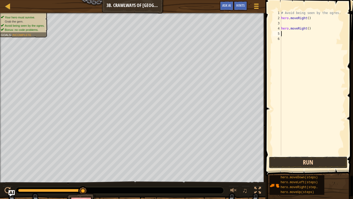
click at [304, 165] on button "Run" at bounding box center [308, 162] width 79 height 12
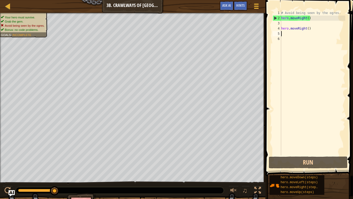
click at [312, 29] on div "# Avoid being seen by the ogres. hero . moveRight ( ) hero . moveRight ( )" at bounding box center [312, 87] width 65 height 155
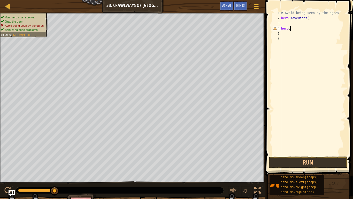
type textarea "h"
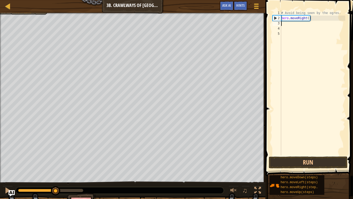
type textarea "h"
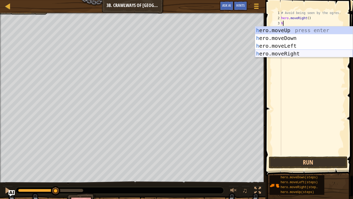
click at [299, 51] on div "h ero.moveUp press enter h ero.moveDown press enter h ero.moveLeft press enter …" at bounding box center [304, 49] width 98 height 47
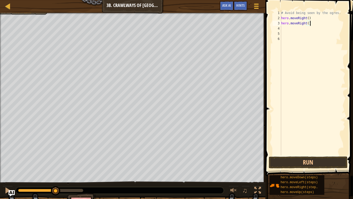
click at [311, 25] on div "# Avoid being seen by the ogres. hero . moveRight ( ) hero . moveRight ( )" at bounding box center [312, 87] width 65 height 155
type textarea "hero.moveL"
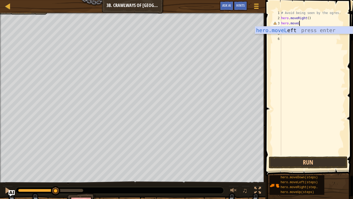
scroll to position [2, 2]
click at [320, 30] on div "hero.moveL eft press enter" at bounding box center [304, 37] width 98 height 23
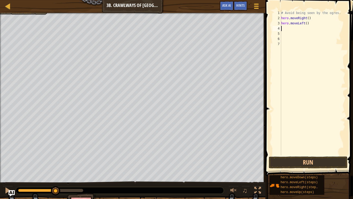
type textarea "h"
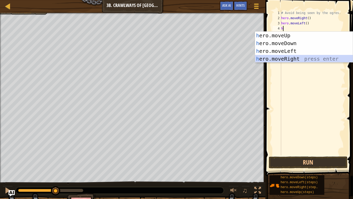
click at [294, 60] on div "h ero.moveUp press enter h ero.moveDown press enter h ero.moveLeft press enter …" at bounding box center [304, 55] width 98 height 47
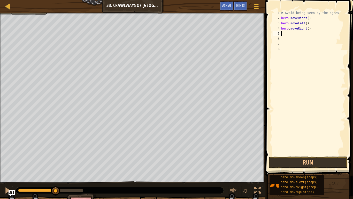
click at [309, 30] on div "# Avoid being seen by the ogres. hero . moveRight ( ) hero . moveLeft ( ) hero …" at bounding box center [312, 87] width 65 height 155
type textarea "hero.moveRight(2)"
click at [333, 164] on button "Run" at bounding box center [308, 162] width 79 height 12
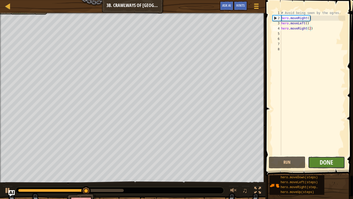
click at [330, 163] on span "Done" at bounding box center [326, 162] width 13 height 8
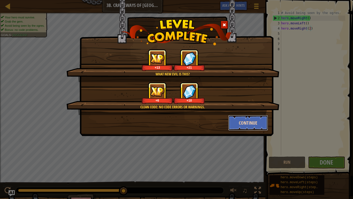
click at [233, 126] on button "Continue" at bounding box center [248, 123] width 40 height 16
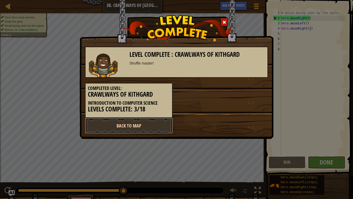
click at [146, 123] on link "Back to Map" at bounding box center [129, 126] width 88 height 16
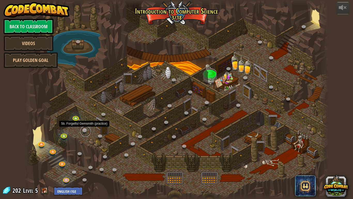
click at [84, 129] on link at bounding box center [85, 131] width 10 height 10
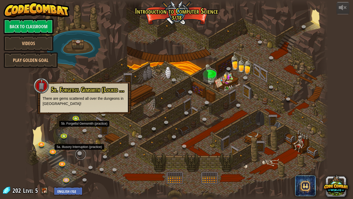
click at [80, 153] on link at bounding box center [81, 154] width 10 height 10
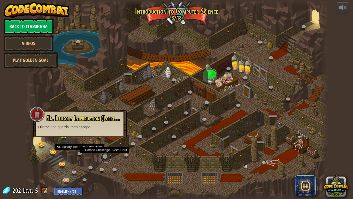
click at [104, 155] on link at bounding box center [106, 157] width 10 height 10
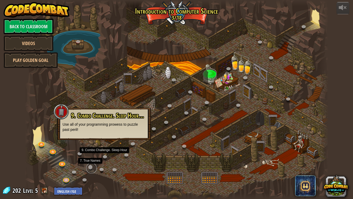
click at [89, 167] on link at bounding box center [91, 168] width 10 height 10
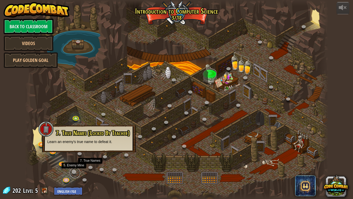
click at [72, 167] on link at bounding box center [75, 172] width 10 height 10
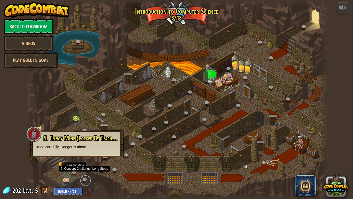
click at [84, 167] on link at bounding box center [85, 180] width 10 height 10
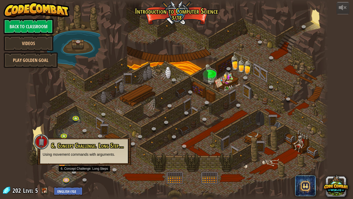
click at [60, 117] on div at bounding box center [177, 99] width 304 height 199
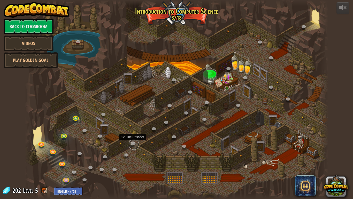
click at [133, 142] on link at bounding box center [134, 144] width 10 height 10
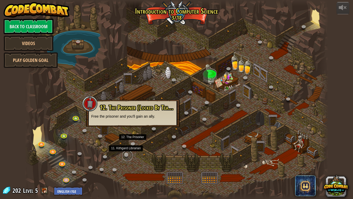
click at [125, 156] on link at bounding box center [127, 155] width 10 height 10
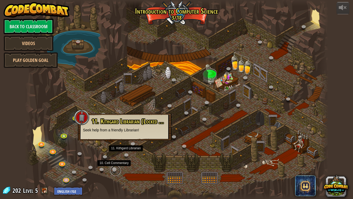
click at [115, 167] on link at bounding box center [115, 170] width 10 height 10
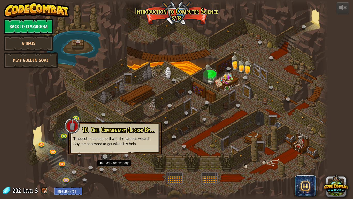
click at [104, 156] on link at bounding box center [106, 157] width 10 height 10
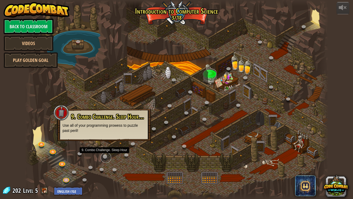
click at [104, 156] on link at bounding box center [106, 157] width 10 height 10
click at [101, 167] on link at bounding box center [103, 170] width 10 height 10
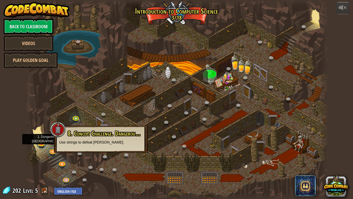
click at [42, 145] on link at bounding box center [41, 143] width 10 height 10
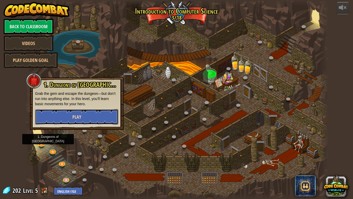
click at [61, 112] on button "Play" at bounding box center [76, 117] width 83 height 16
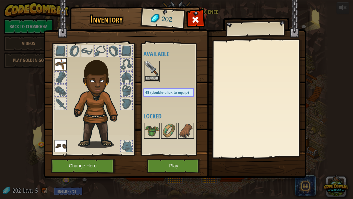
click at [155, 77] on button "Equip" at bounding box center [152, 78] width 14 height 5
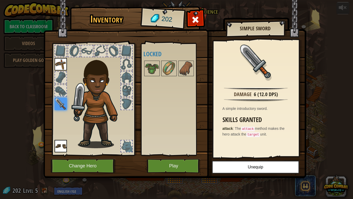
click at [151, 97] on div "Available Equip Equip Equip (double-click to equip) Locked" at bounding box center [174, 99] width 61 height 108
click at [62, 67] on img at bounding box center [61, 64] width 12 height 12
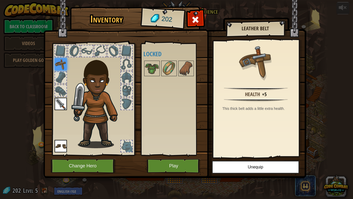
click at [128, 93] on div at bounding box center [126, 90] width 11 height 11
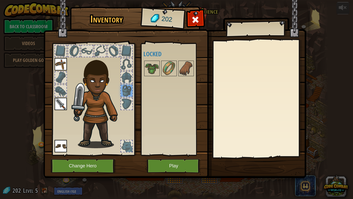
click at [89, 47] on div at bounding box center [86, 50] width 11 height 11
click at [101, 51] on div at bounding box center [100, 50] width 11 height 11
click at [172, 165] on button "Play" at bounding box center [174, 166] width 54 height 14
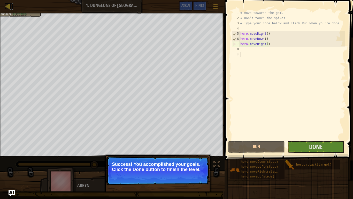
click at [7, 6] on div at bounding box center [8, 6] width 6 height 6
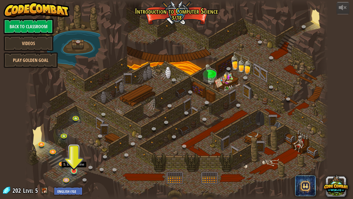
click at [74, 167] on img at bounding box center [74, 162] width 8 height 18
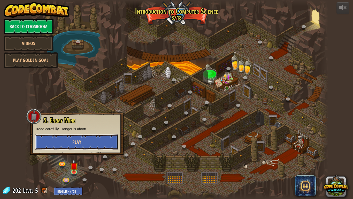
click at [71, 144] on button "Play" at bounding box center [76, 142] width 83 height 16
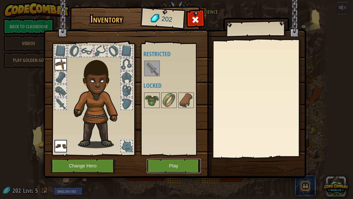
click at [168, 165] on button "Play" at bounding box center [174, 166] width 54 height 14
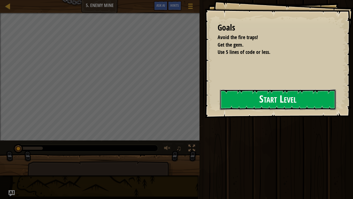
click at [240, 97] on button "Start Level" at bounding box center [278, 99] width 116 height 20
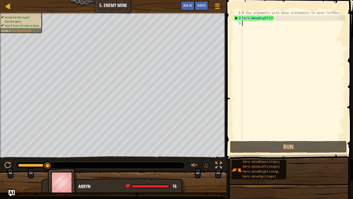
scroll to position [2, 0]
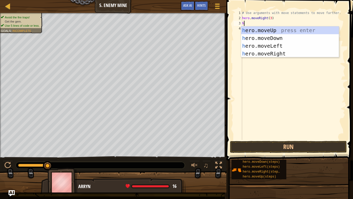
click at [271, 17] on div "# Use arguments with move statements to move farther. hero . moveRight ( 3 ) h" at bounding box center [293, 80] width 104 height 140
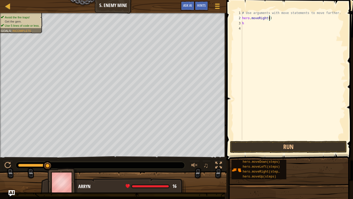
type textarea "hero.moveRight(4)"
click at [252, 27] on div "# Use arguments with move statements to move farther. hero . moveRight ( 4 ) h" at bounding box center [293, 80] width 104 height 140
click at [248, 24] on div "# Use arguments with move statements to move farther. hero . moveRight ( 4 ) h" at bounding box center [293, 80] width 104 height 140
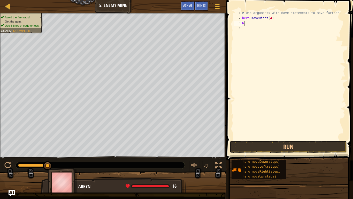
type textarea "he"
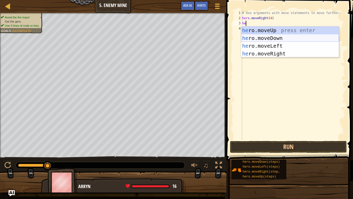
click at [269, 35] on div "he ro.moveUp press enter he ro.moveDown press enter he ro.moveLeft press enter …" at bounding box center [290, 49] width 98 height 47
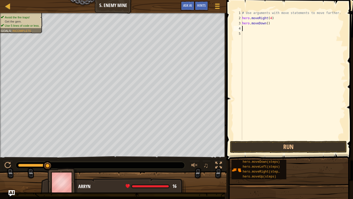
click at [267, 26] on div "# Use arguments with move statements to move farther. hero . moveRight ( 4 ) he…" at bounding box center [293, 80] width 104 height 140
click at [268, 25] on div "# Use arguments with move statements to move farther. hero . moveRight ( 4 ) he…" at bounding box center [293, 80] width 104 height 140
type textarea "hero.moveDown(5)"
click at [259, 31] on div "# Use arguments with move statements to move farther. hero . moveRight ( 4 ) he…" at bounding box center [293, 80] width 104 height 140
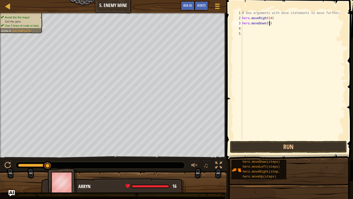
scroll to position [2, 0]
click at [274, 25] on div "# Use arguments with move statements to move farther. hero . moveRight ( 4 ) he…" at bounding box center [293, 80] width 104 height 140
type textarea "hero"
click at [249, 31] on div "# Use arguments with move statements to move farther. hero . moveRight ( 4 ) he…" at bounding box center [293, 80] width 104 height 140
type textarea "h"
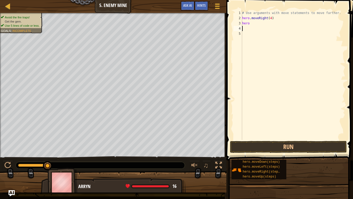
click at [254, 23] on div "# Use arguments with move statements to move farther. hero . moveRight ( 4 ) he…" at bounding box center [293, 80] width 104 height 140
click at [271, 19] on div "# Use arguments with move statements to move farther. hero . moveRight ( 4 ) he…" at bounding box center [293, 80] width 104 height 140
click at [263, 24] on div "# Use arguments with move statements to move farther. hero . moveRight ( 3 ) he…" at bounding box center [293, 80] width 104 height 140
type textarea "hero."
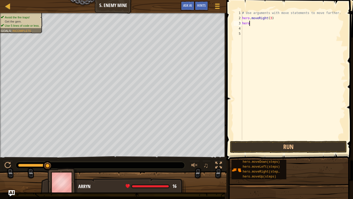
scroll to position [2, 1]
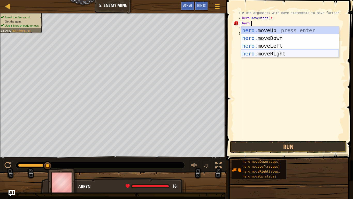
click at [274, 54] on div "hero. moveUp press enter hero. moveDown press enter hero. moveLeft press enter …" at bounding box center [290, 49] width 98 height 47
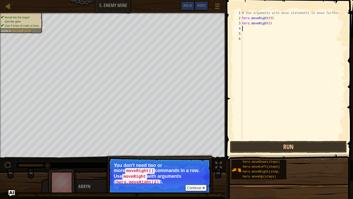
click at [271, 18] on div "# Use arguments with move statements to move farther. hero . moveRight ( 3 ) he…" at bounding box center [293, 80] width 104 height 140
click at [273, 24] on div "# Use arguments with move statements to move farther. hero . moveRight ( 5 ) he…" at bounding box center [293, 80] width 104 height 140
type textarea "h"
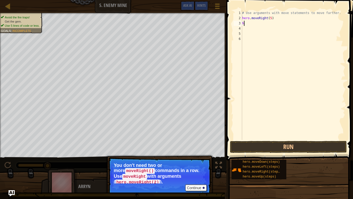
scroll to position [2, 0]
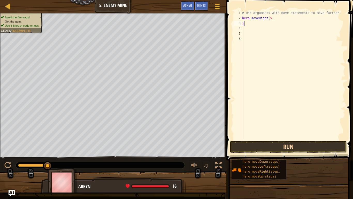
type textarea "j"
click at [332, 143] on button "Run" at bounding box center [288, 147] width 117 height 12
click at [218, 10] on button "Game Menu" at bounding box center [218, 7] width 14 height 13
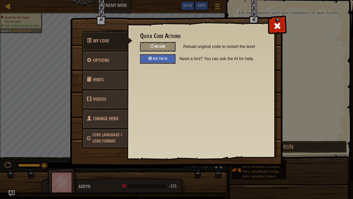
click at [160, 45] on span "Reload" at bounding box center [160, 46] width 11 height 5
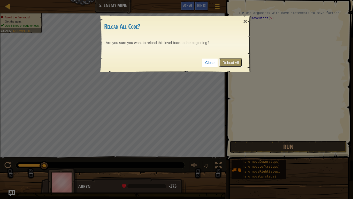
click at [227, 62] on link "Reload All" at bounding box center [230, 62] width 23 height 9
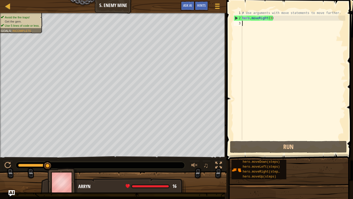
type textarea "h"
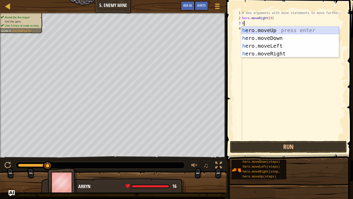
click at [263, 30] on div "h ero.moveUp press enter h ero.moveDown press enter h ero.moveLeft press enter …" at bounding box center [290, 49] width 98 height 47
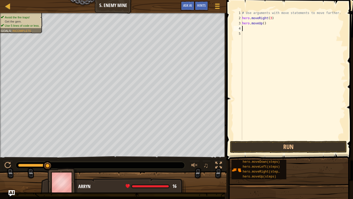
type textarea "h"
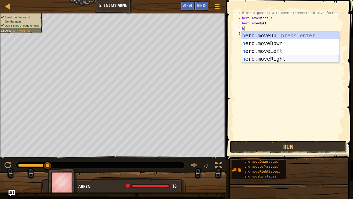
click at [281, 59] on div "h ero.moveUp press enter h ero.moveDown press enter h ero.moveLeft press enter …" at bounding box center [290, 55] width 98 height 47
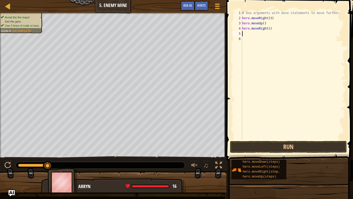
type textarea "h"
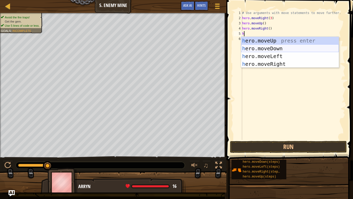
click at [257, 45] on div "h ero.moveUp press enter h ero.moveDown press enter h ero.moveLeft press enter …" at bounding box center [290, 60] width 98 height 47
click at [257, 45] on div "# Use arguments with move statements to move farther. hero . moveRight ( 3 ) he…" at bounding box center [293, 80] width 104 height 140
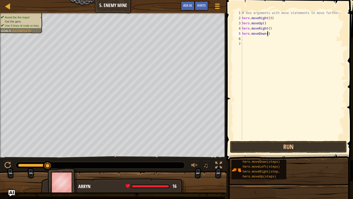
click at [268, 34] on div "# Use arguments with move statements to move farther. hero . moveRight ( 3 ) he…" at bounding box center [293, 80] width 104 height 140
type textarea "hero.moveDown(3)"
click at [268, 45] on div "# Use arguments with move statements to move farther. hero . moveRight ( 3 ) he…" at bounding box center [293, 80] width 104 height 140
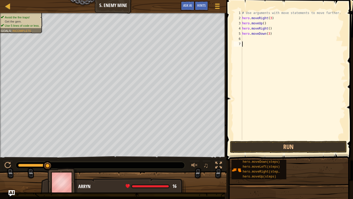
type textarea "h"
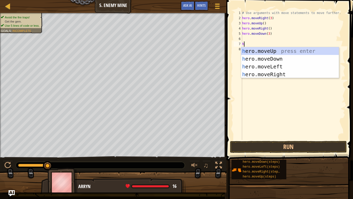
click at [249, 38] on div "# Use arguments with move statements to move farther. hero . moveRight ( 3 ) he…" at bounding box center [293, 80] width 104 height 140
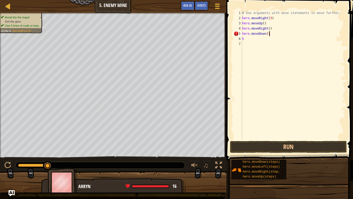
scroll to position [2, 4]
click at [245, 39] on div "# Use arguments with move statements to move farther. hero . moveRight ( 3 ) he…" at bounding box center [293, 80] width 104 height 140
type textarea "h"
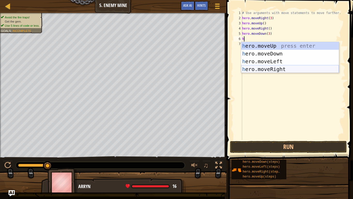
click at [265, 68] on div "h ero.moveUp press enter h ero.moveDown press enter h ero.moveLeft press enter …" at bounding box center [290, 65] width 98 height 47
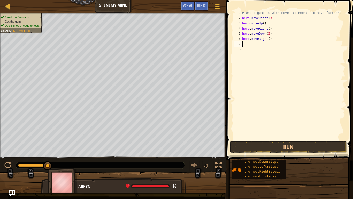
click at [268, 38] on div "# Use arguments with move statements to move farther. hero . moveRight ( 3 ) he…" at bounding box center [293, 80] width 104 height 140
click at [266, 40] on div "# Use arguments with move statements to move farther. hero . moveRight ( 3 ) he…" at bounding box center [293, 80] width 104 height 140
click at [266, 38] on div "# Use arguments with move statements to move farther. hero . moveRight ( 3 ) he…" at bounding box center [293, 80] width 104 height 140
click at [269, 39] on div "# Use arguments with move statements to move farther. hero . moveRight ( 3 ) he…" at bounding box center [293, 80] width 104 height 140
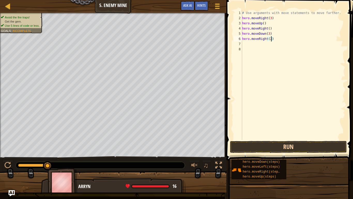
type textarea "hero.moveRight(2)"
click at [292, 148] on button "Run" at bounding box center [288, 147] width 117 height 12
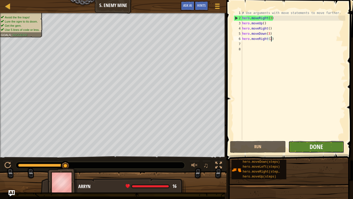
click at [311, 147] on span "Done" at bounding box center [316, 146] width 13 height 8
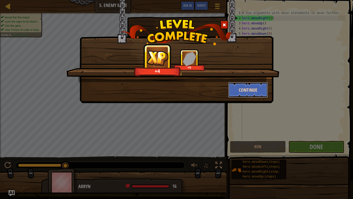
click at [253, 90] on button "Continue" at bounding box center [248, 90] width 40 height 16
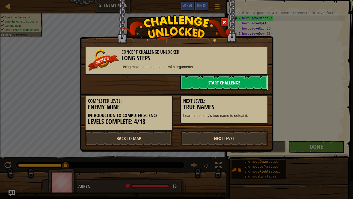
click at [235, 82] on link "Start Challenge" at bounding box center [225, 83] width 88 height 16
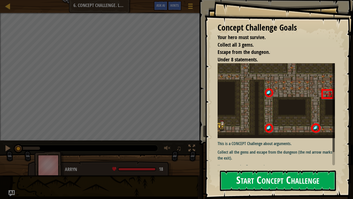
click at [280, 167] on button "Start Concept Challenge" at bounding box center [278, 180] width 116 height 20
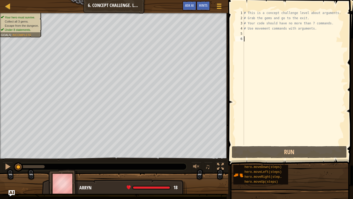
type textarea "h"
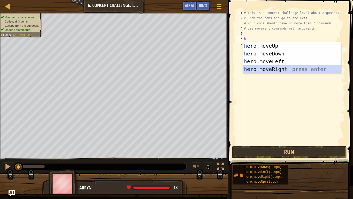
click at [280, 66] on div "h ero.moveUp press enter h ero.moveDown press enter h ero.moveLeft press enter …" at bounding box center [292, 65] width 98 height 47
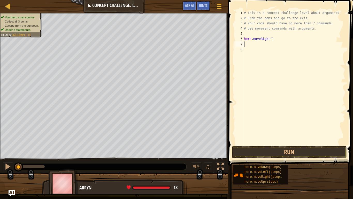
type textarea "h"
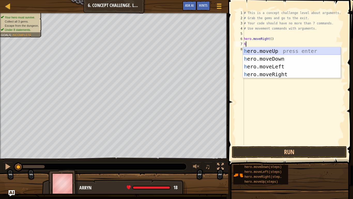
click at [264, 50] on div "h ero.moveUp press enter h ero.moveDown press enter h ero.moveLeft press enter …" at bounding box center [292, 70] width 98 height 47
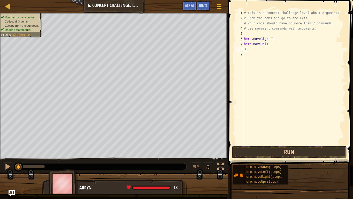
type textarea "3"
click at [303, 149] on button "Run" at bounding box center [289, 152] width 115 height 12
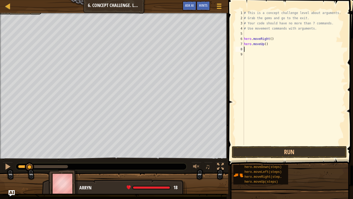
click at [266, 43] on div "# This is a concept challenge level about arguments. # Grab the gems and go to …" at bounding box center [294, 82] width 102 height 145
type textarea "hero.moveUp(3)"
click at [287, 151] on button "Run" at bounding box center [289, 152] width 115 height 12
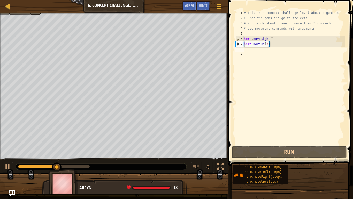
click at [245, 50] on div "# This is a concept challenge level about arguments. # Grab the gems and go to …" at bounding box center [294, 82] width 102 height 145
type textarea "h"
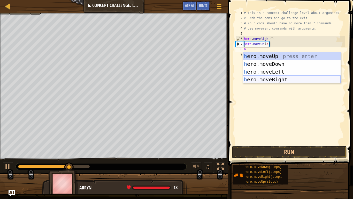
click at [287, 81] on div "h ero.moveUp press enter h ero.moveDown press enter h ero.moveLeft press enter …" at bounding box center [292, 75] width 98 height 47
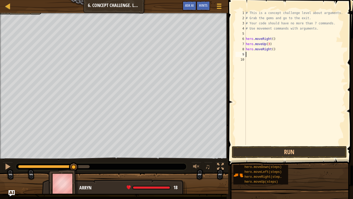
type textarea "h"
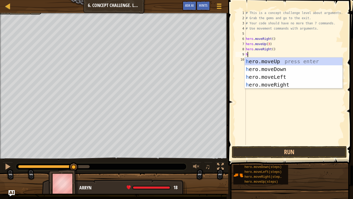
click at [276, 96] on div "# This is a concept challenge level about arguments. # Grab the gems and go to …" at bounding box center [295, 82] width 101 height 145
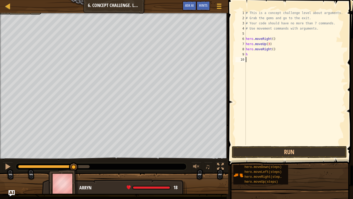
click at [260, 57] on div "# This is a concept challenge level about arguments. # Grab the gems and go to …" at bounding box center [295, 82] width 101 height 145
type textarea "h"
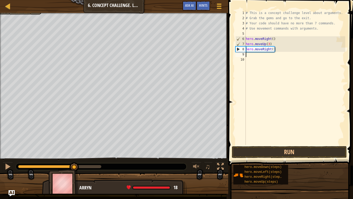
click at [273, 50] on div "# This is a concept challenge level about arguments. # Grab the gems and go to …" at bounding box center [295, 82] width 101 height 145
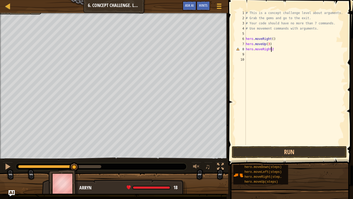
click at [271, 51] on div "# This is a concept challenge level about arguments. # Grab the gems and go to …" at bounding box center [295, 82] width 101 height 145
click at [279, 49] on div "# This is a concept challenge level about arguments. # Grab the gems and go to …" at bounding box center [295, 82] width 101 height 145
type textarea "hero.moveRight(2)"
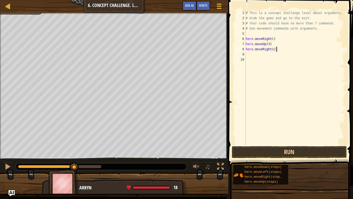
click at [248, 58] on div "# This is a concept challenge level about arguments. # Grab the gems and go to …" at bounding box center [295, 82] width 101 height 145
click at [249, 56] on div "# This is a concept challenge level about arguments. # Grab the gems and go to …" at bounding box center [295, 82] width 101 height 145
type textarea "h"
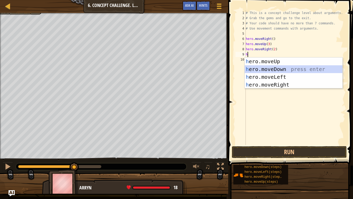
click at [266, 68] on div "h ero.moveUp press enter h ero.moveDown press enter h ero.moveLeft press enter …" at bounding box center [294, 80] width 98 height 47
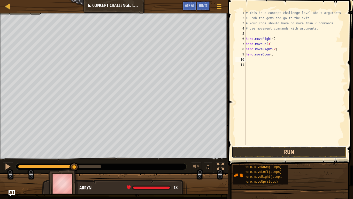
click at [279, 146] on button "Run" at bounding box center [289, 152] width 115 height 12
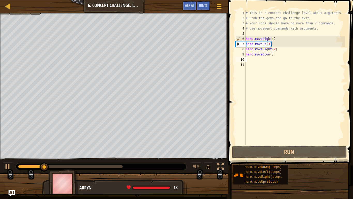
type textarea "h"
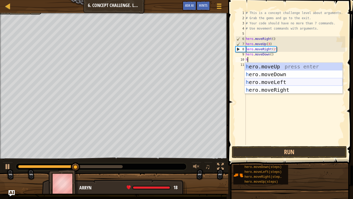
click at [288, 84] on div "h ero.moveUp press enter h ero.moveDown press enter h ero.moveLeft press enter …" at bounding box center [294, 86] width 98 height 47
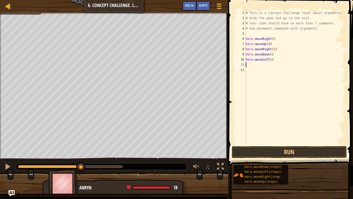
type textarea "h"
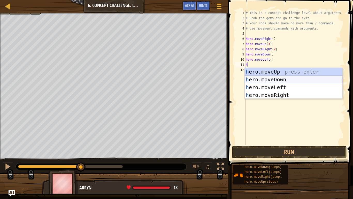
click at [271, 79] on div "h ero.moveUp press enter h ero.moveDown press enter h ero.moveLeft press enter …" at bounding box center [294, 91] width 98 height 47
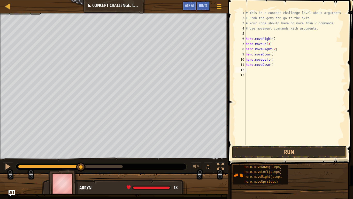
click at [271, 66] on div "# This is a concept challenge level about arguments. # Grab the gems and go to …" at bounding box center [295, 82] width 101 height 145
type textarea "hero.moveDown(2)"
click at [270, 76] on div "# This is a concept challenge level about arguments. # Grab the gems and go to …" at bounding box center [295, 82] width 101 height 145
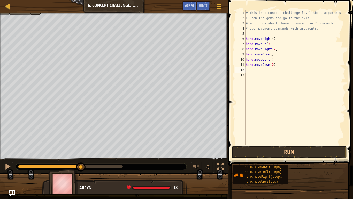
click at [266, 70] on div "# This is a concept challenge level about arguments. # Grab the gems and go to …" at bounding box center [295, 82] width 101 height 145
type textarea "h"
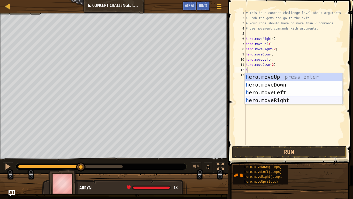
click at [282, 99] on div "h ero.moveUp press enter h ero.moveDown press enter h ero.moveLeft press enter …" at bounding box center [294, 96] width 98 height 47
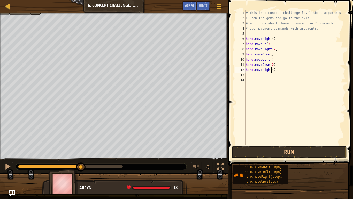
click at [272, 70] on div "# This is a concept challenge level about arguments. # Grab the gems and go to …" at bounding box center [295, 82] width 101 height 145
click at [273, 71] on div "# This is a concept challenge level about arguments. # Grab the gems and go to …" at bounding box center [295, 82] width 101 height 145
type textarea "hero.moveRight(2)"
click at [259, 77] on div "# This is a concept challenge level about arguments. # Grab the gems and go to …" at bounding box center [295, 82] width 101 height 145
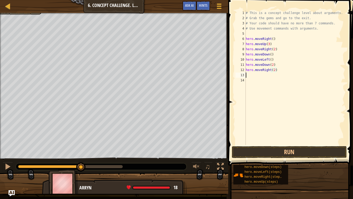
scroll to position [2, 0]
type textarea "h"
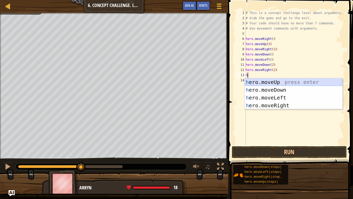
click at [259, 81] on div "h ero.moveUp press enter h ero.moveDown press enter h ero.moveLeft press enter …" at bounding box center [294, 101] width 98 height 47
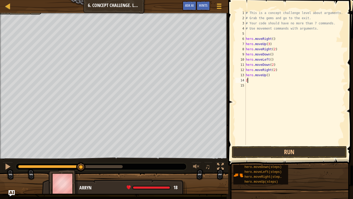
click at [267, 75] on div "# This is a concept challenge level about arguments. # Grab the gems and go to …" at bounding box center [295, 82] width 101 height 145
click at [251, 81] on div "# This is a concept challenge level about arguments. # Grab the gems and go to …" at bounding box center [295, 82] width 101 height 145
type textarea "2"
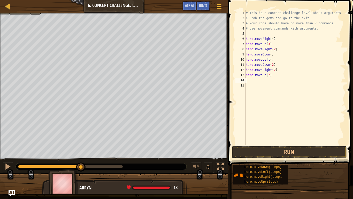
type textarea "h"
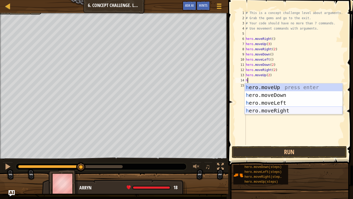
click at [279, 112] on div "h ero.moveUp press enter h ero.moveDown press enter h ero.moveLeft press enter …" at bounding box center [294, 106] width 98 height 47
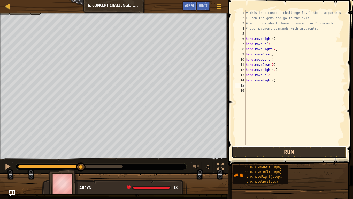
click at [283, 148] on button "Run" at bounding box center [289, 152] width 115 height 12
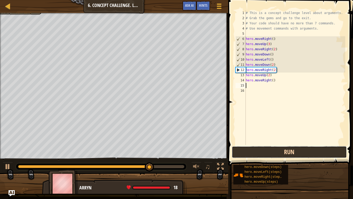
click at [283, 148] on button "Run" at bounding box center [289, 152] width 115 height 12
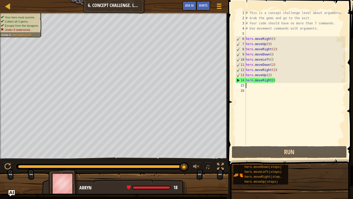
click at [272, 61] on div "# This is a concept challenge level about arguments. # Grab the gems and go to …" at bounding box center [295, 82] width 101 height 145
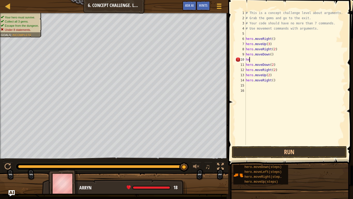
type textarea "h"
click at [247, 64] on div "# This is a concept challenge level about arguments. # Grab the gems and go to …" at bounding box center [295, 82] width 101 height 145
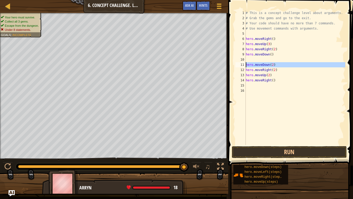
click at [244, 64] on div "11" at bounding box center [241, 64] width 10 height 5
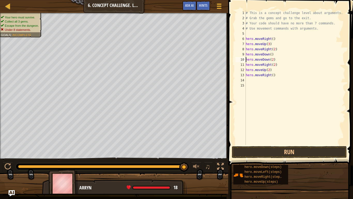
click at [271, 70] on div "# This is a concept challenge level about arguments. # Grab the gems and go to …" at bounding box center [295, 82] width 101 height 145
type textarea "hero.moveUp(2)"
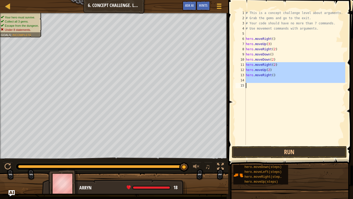
drag, startPoint x: 247, startPoint y: 64, endPoint x: 272, endPoint y: 87, distance: 34.4
click at [272, 87] on div "# This is a concept challenge level about arguments. # Grab the gems and go to …" at bounding box center [295, 82] width 101 height 145
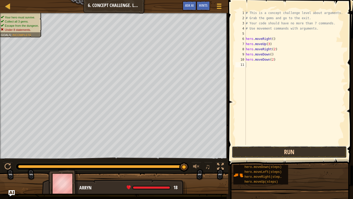
click at [253, 150] on button "Run" at bounding box center [289, 152] width 115 height 12
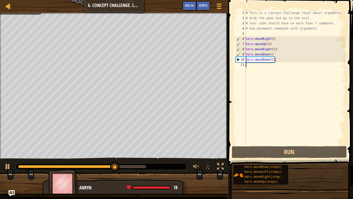
type textarea "h"
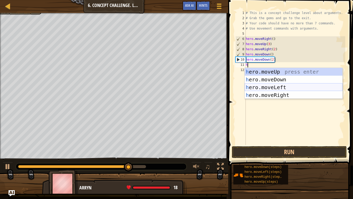
click at [277, 86] on div "h ero.moveUp press enter h ero.moveDown press enter h ero.moveLeft press enter …" at bounding box center [294, 91] width 98 height 47
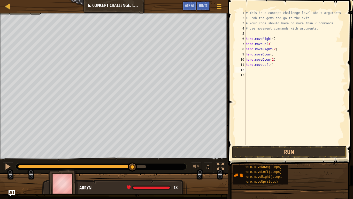
type textarea "h"
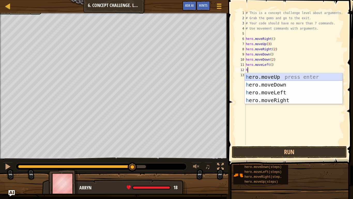
click at [264, 77] on div "h ero.moveUp press enter h ero.moveDown press enter h ero.moveLeft press enter …" at bounding box center [294, 96] width 98 height 47
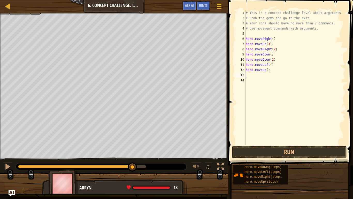
click at [261, 78] on div "# This is a concept challenge level about arguments. # Grab the gems and go to …" at bounding box center [295, 82] width 101 height 145
click at [252, 74] on div "# This is a concept challenge level about arguments. # Grab the gems and go to …" at bounding box center [295, 82] width 101 height 145
type textarea "h"
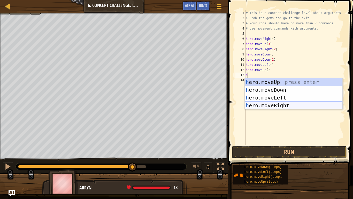
click at [286, 102] on div "h ero.moveUp press enter h ero.moveDown press enter h ero.moveLeft press enter …" at bounding box center [294, 101] width 98 height 47
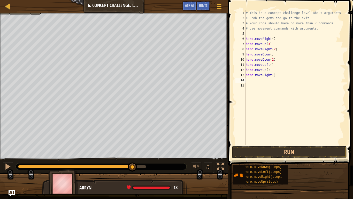
click at [274, 77] on div "# This is a concept challenge level about arguments. # Grab the gems and go to …" at bounding box center [295, 82] width 101 height 145
click at [279, 155] on button "Run" at bounding box center [289, 152] width 115 height 12
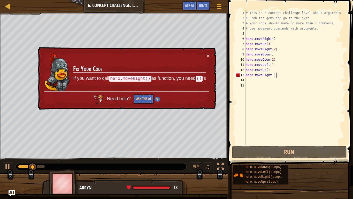
click at [282, 77] on div "# This is a concept challenge level about arguments. # Grab the gems and go to …" at bounding box center [295, 82] width 101 height 145
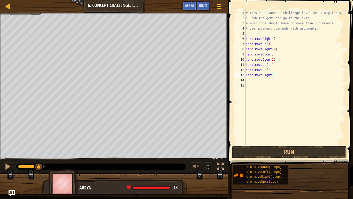
click at [274, 77] on div "# This is a concept challenge level about arguments. # Grab the gems and go to …" at bounding box center [295, 82] width 101 height 145
click at [278, 155] on button "Run" at bounding box center [289, 152] width 115 height 12
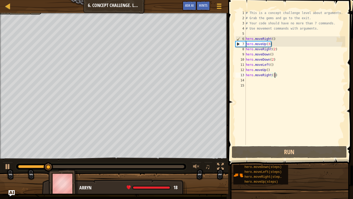
click at [267, 69] on div "# This is a concept challenge level about arguments. # Grab the gems and go to …" at bounding box center [295, 82] width 101 height 145
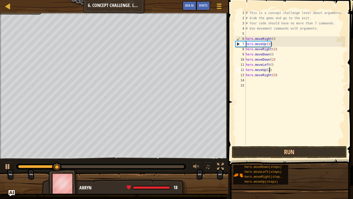
scroll to position [2, 3]
click at [279, 151] on button "Run" at bounding box center [289, 152] width 115 height 12
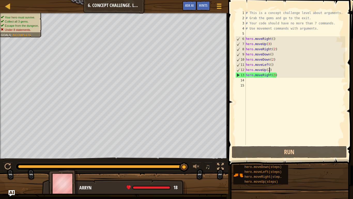
click at [274, 54] on div "# This is a concept challenge level about arguments. # Grab the gems and go to …" at bounding box center [295, 82] width 101 height 145
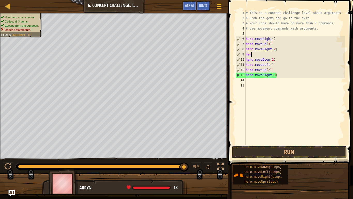
scroll to position [2, 0]
type textarea "h"
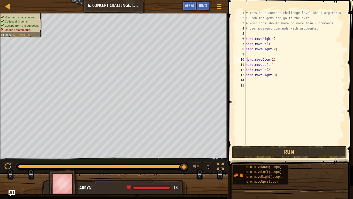
click at [247, 61] on div "# This is a concept challenge level about arguments. # Grab the gems and go to …" at bounding box center [295, 82] width 101 height 145
click at [246, 59] on div "# This is a concept challenge level about arguments. # Grab the gems and go to …" at bounding box center [295, 82] width 101 height 145
click at [274, 55] on div "# This is a concept challenge level about arguments. # Grab the gems and go to …" at bounding box center [295, 82] width 101 height 145
type textarea "hero.moveDown(3)"
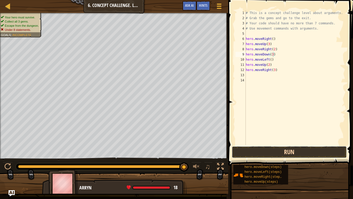
click at [295, 150] on button "Run" at bounding box center [289, 152] width 115 height 12
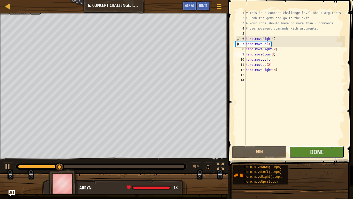
click at [303, 153] on button "Done" at bounding box center [316, 152] width 55 height 12
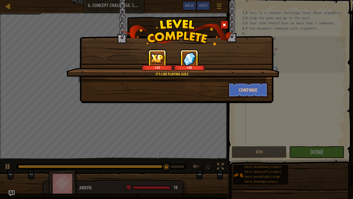
click at [224, 22] on div at bounding box center [225, 24] width 8 height 9
